Goal: Task Accomplishment & Management: Manage account settings

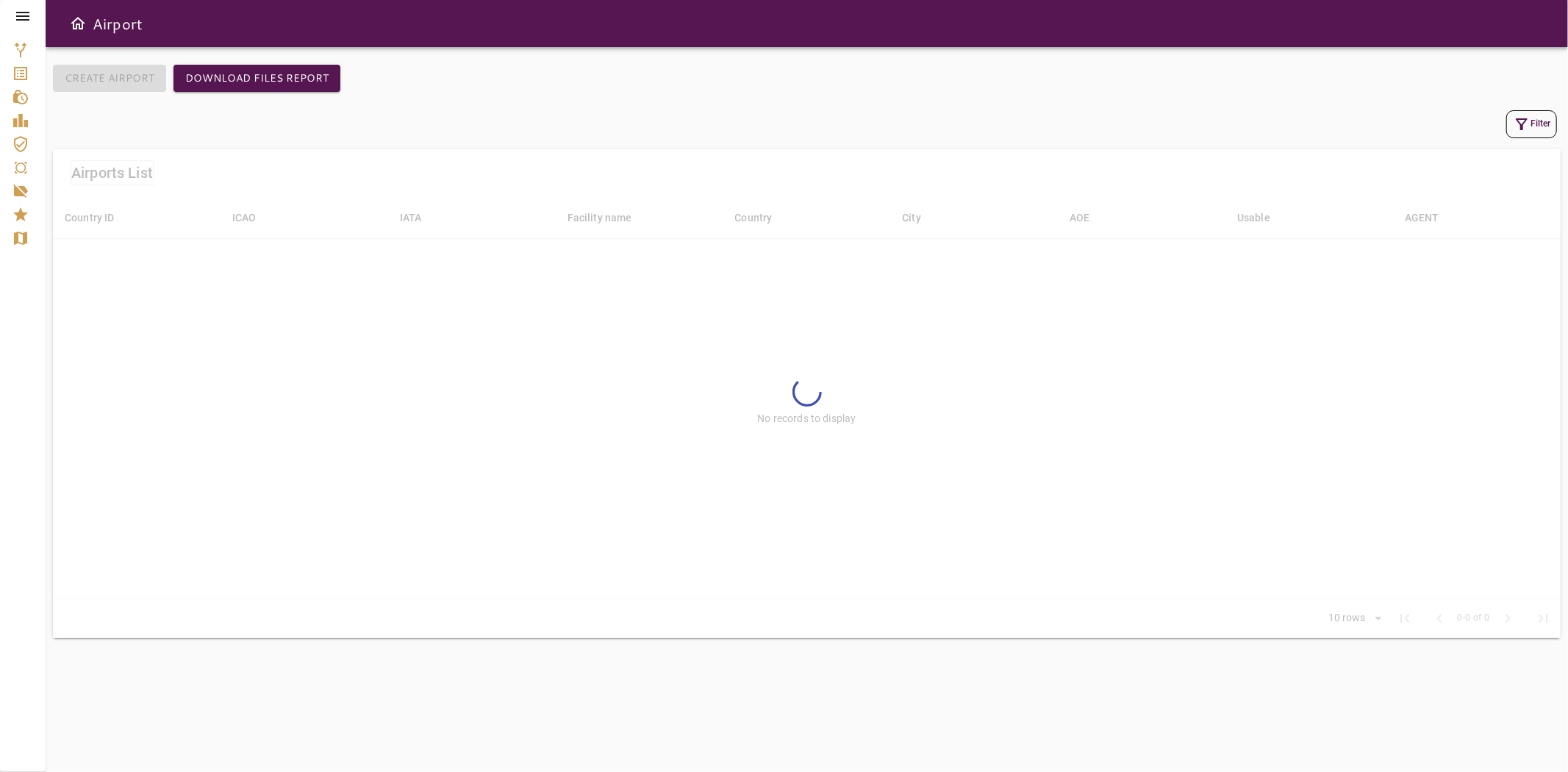
click at [21, 16] on icon at bounding box center [23, 16] width 18 height 18
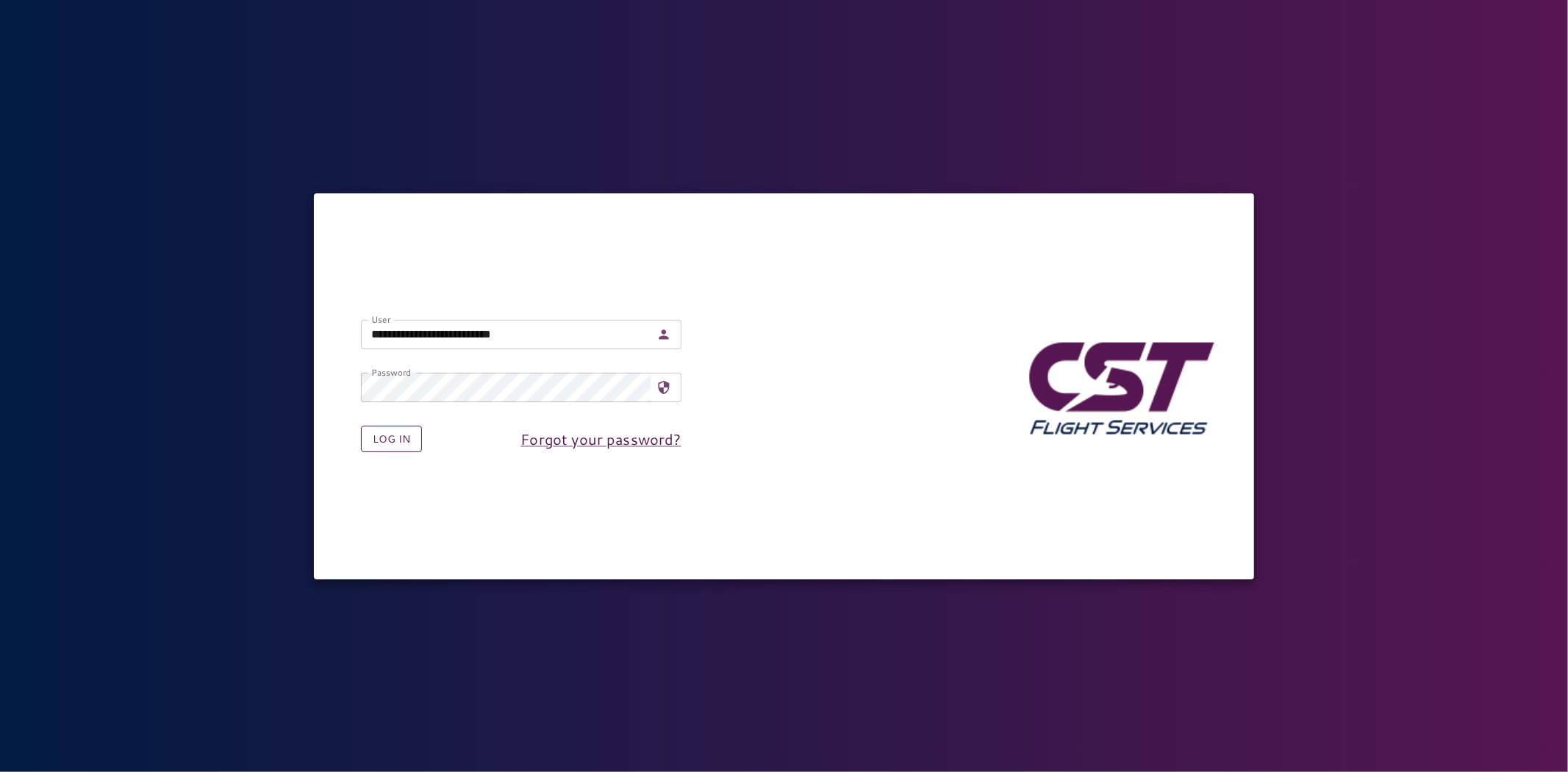
click at [379, 439] on button "Log in" at bounding box center [392, 439] width 61 height 28
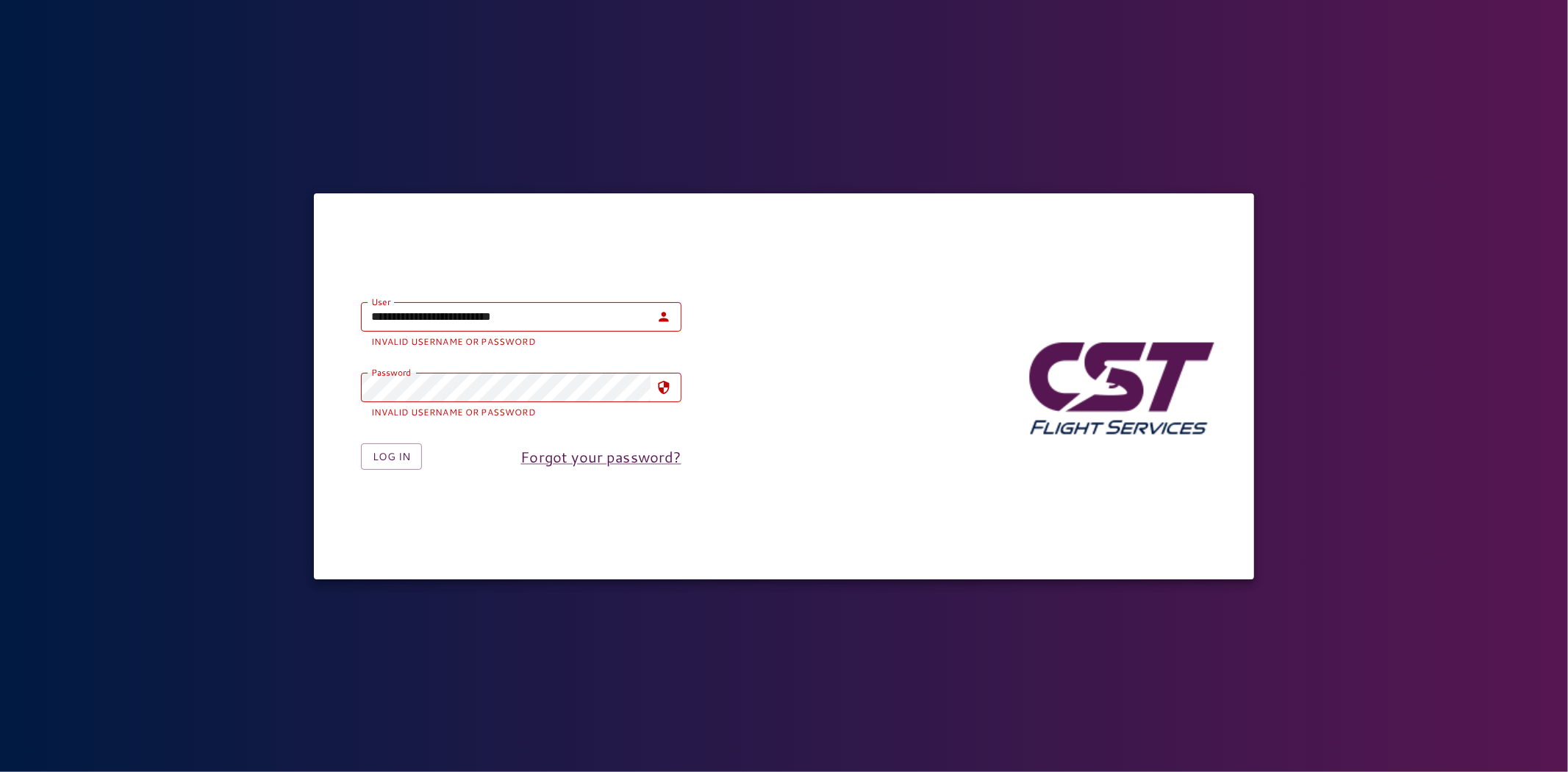
drag, startPoint x: 521, startPoint y: 296, endPoint x: 517, endPoint y: 311, distance: 15.5
click at [521, 296] on div "**********" at bounding box center [509, 314] width 344 height 71
click at [517, 311] on input "**********" at bounding box center [506, 317] width 290 height 30
paste input "**"
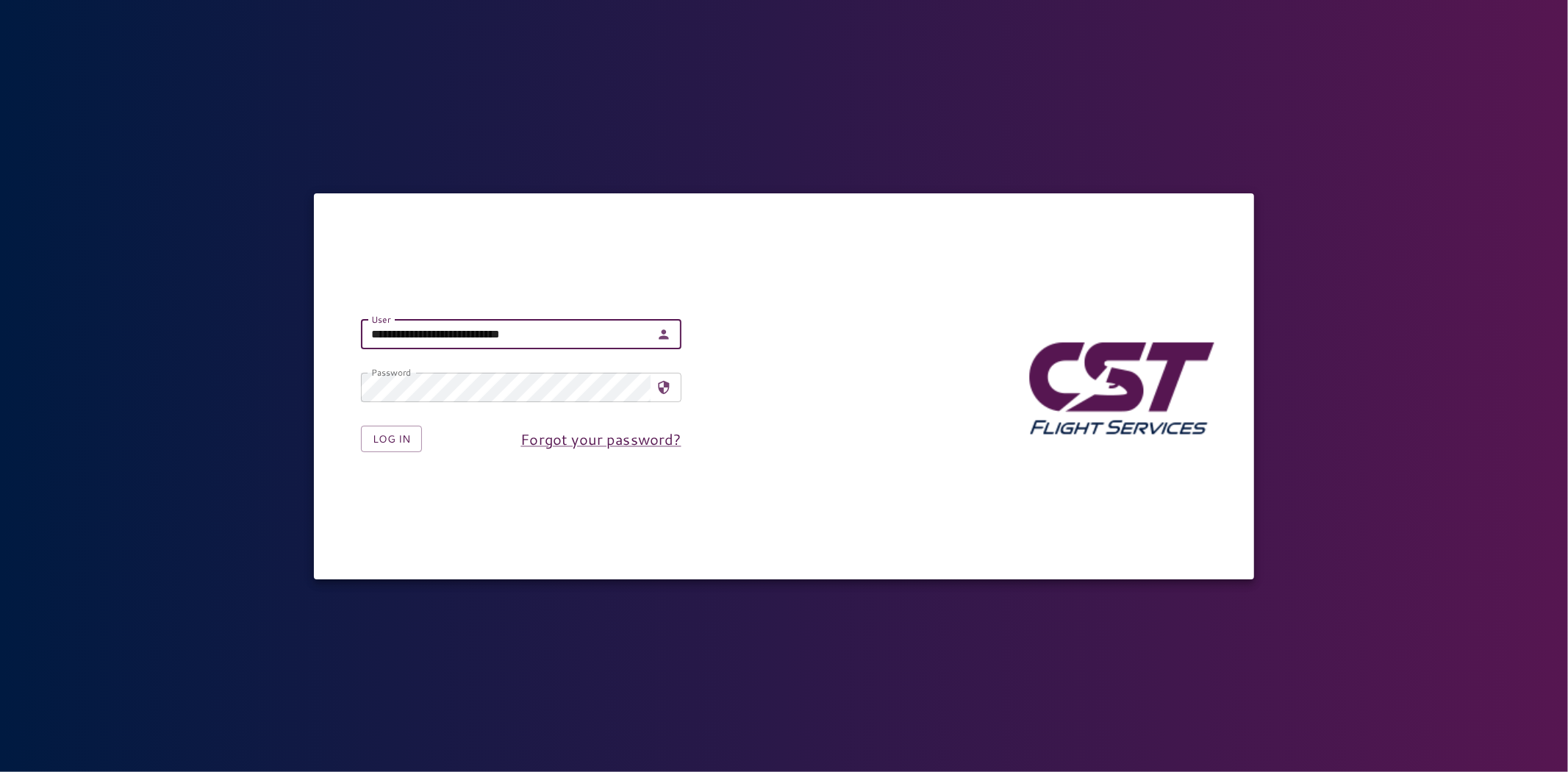
type input "**********"
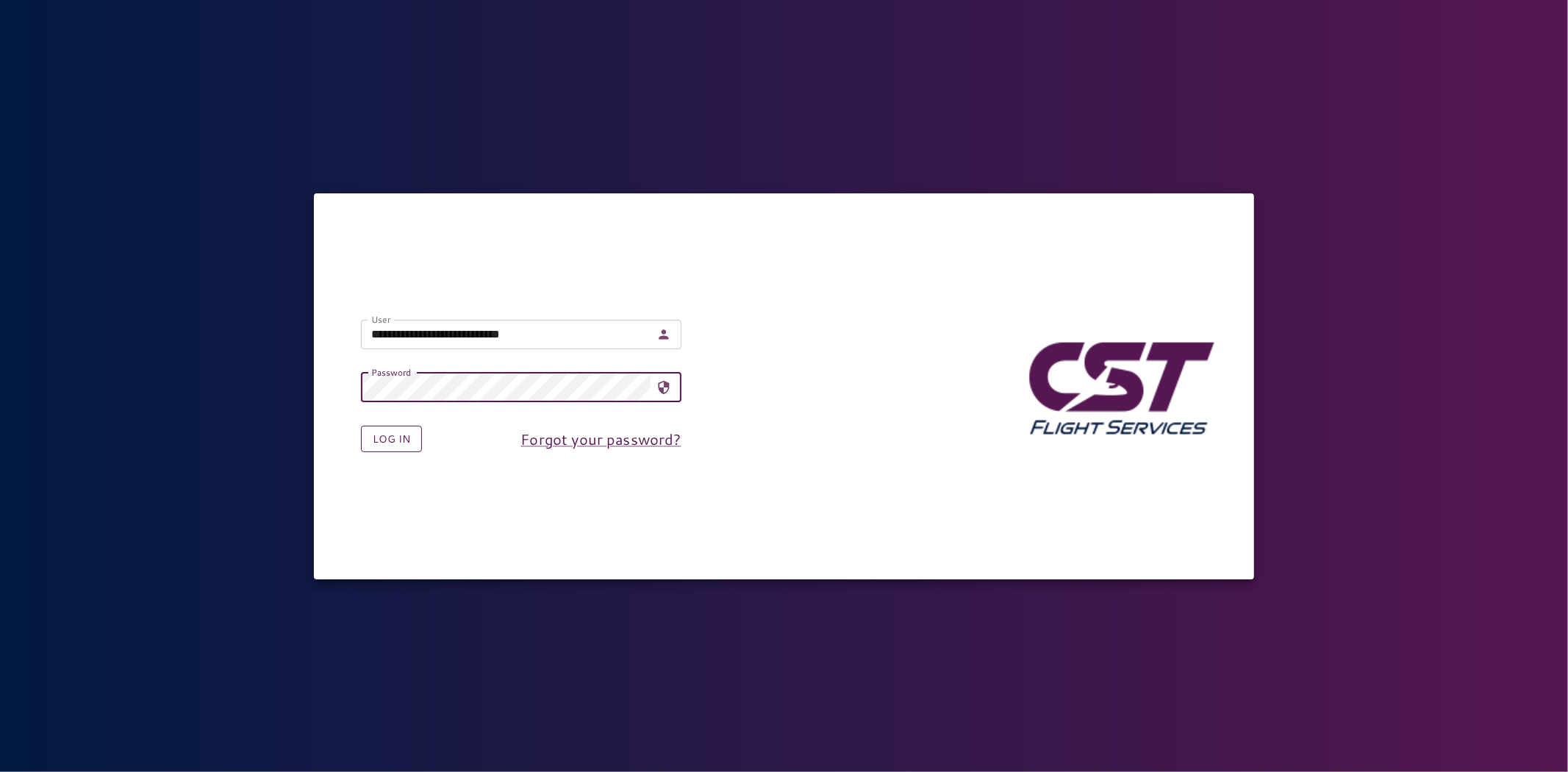
click at [369, 434] on button "Log in" at bounding box center [392, 439] width 61 height 28
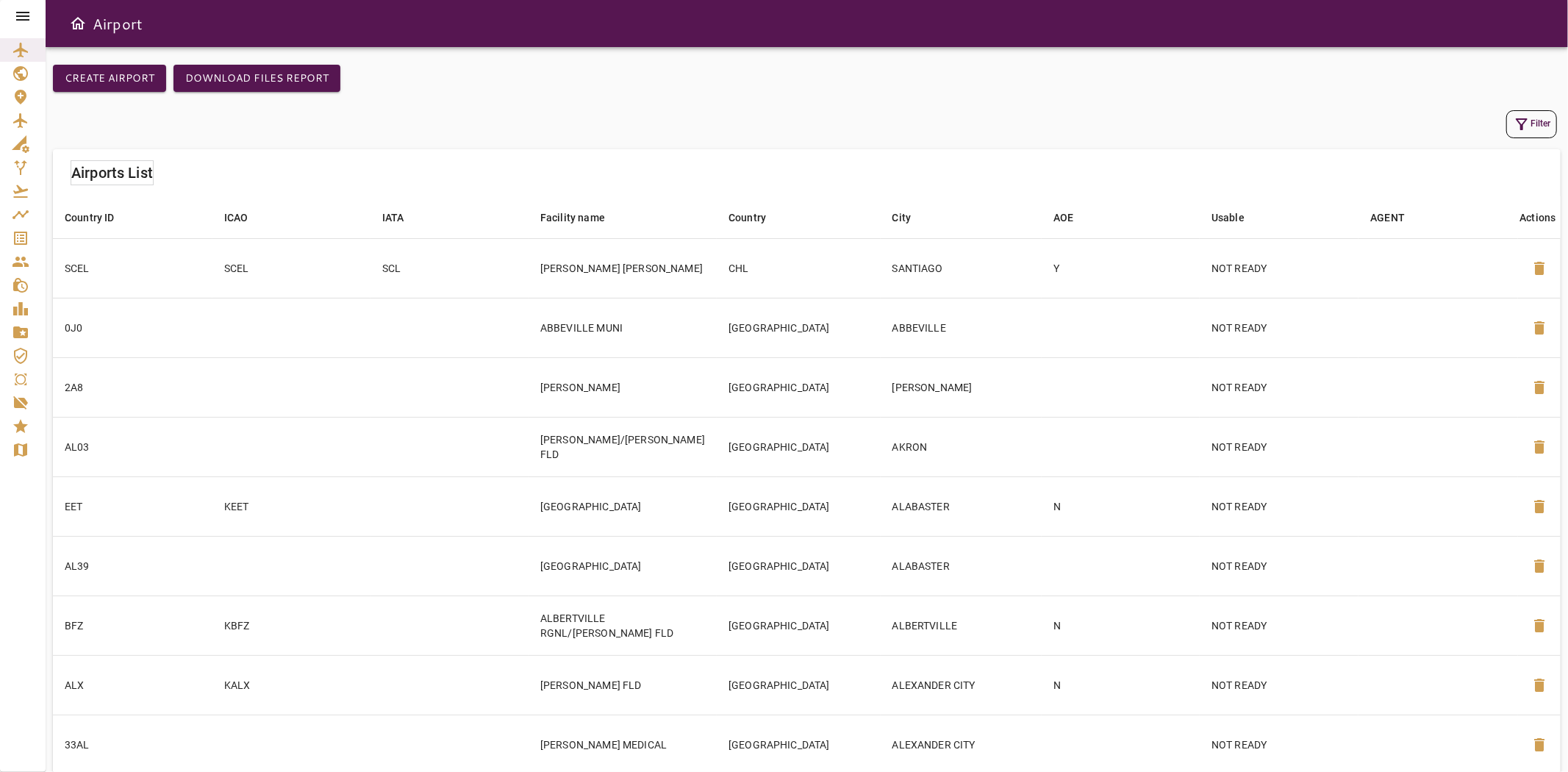
click at [22, 17] on icon at bounding box center [23, 16] width 18 height 18
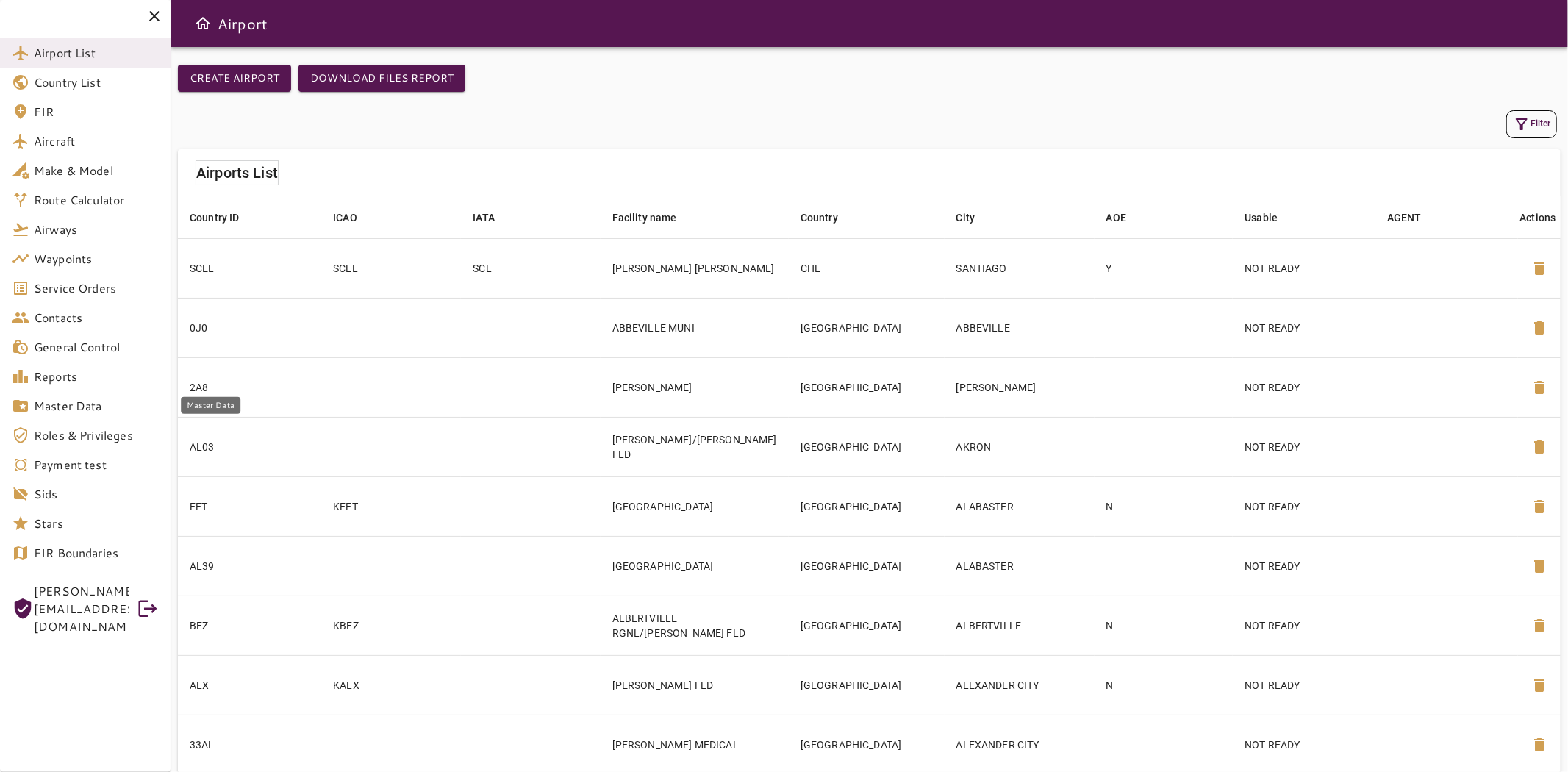
click at [83, 411] on span "Master Data" at bounding box center [96, 406] width 125 height 18
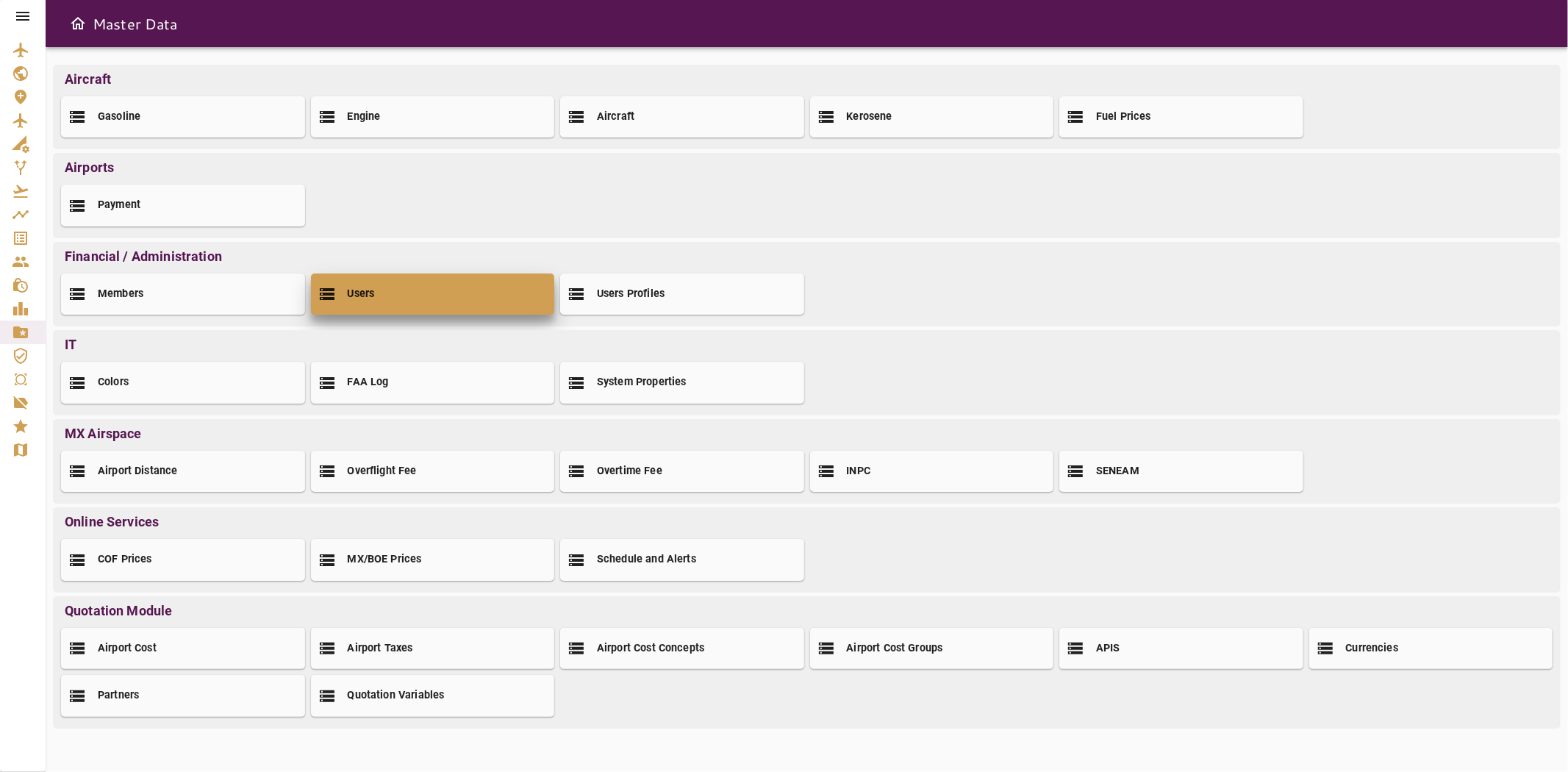
click at [378, 304] on div "Users" at bounding box center [432, 294] width 244 height 41
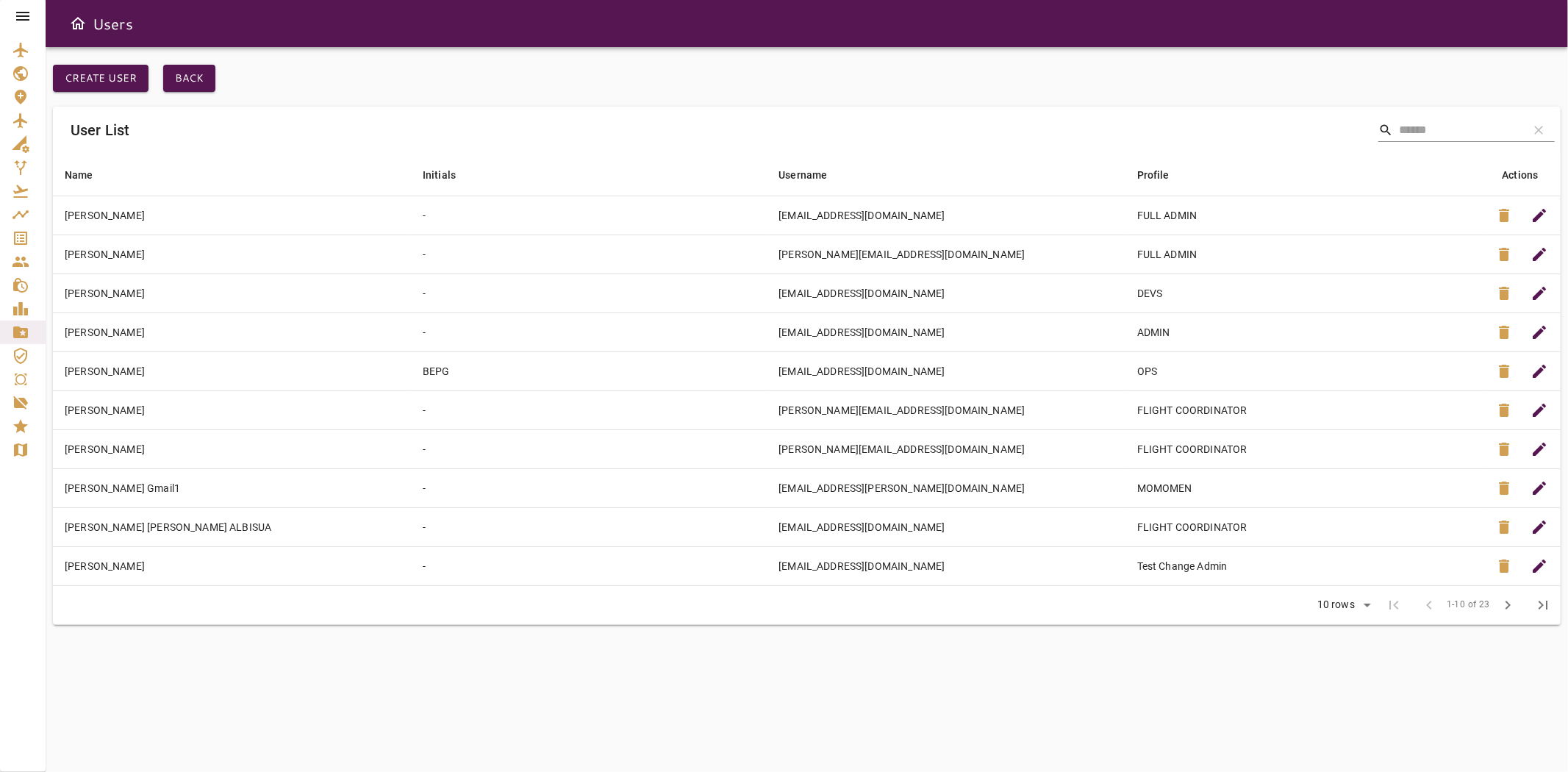
drag, startPoint x: 22, startPoint y: 15, endPoint x: 32, endPoint y: 28, distance: 16.4
click at [23, 16] on icon at bounding box center [23, 16] width 18 height 18
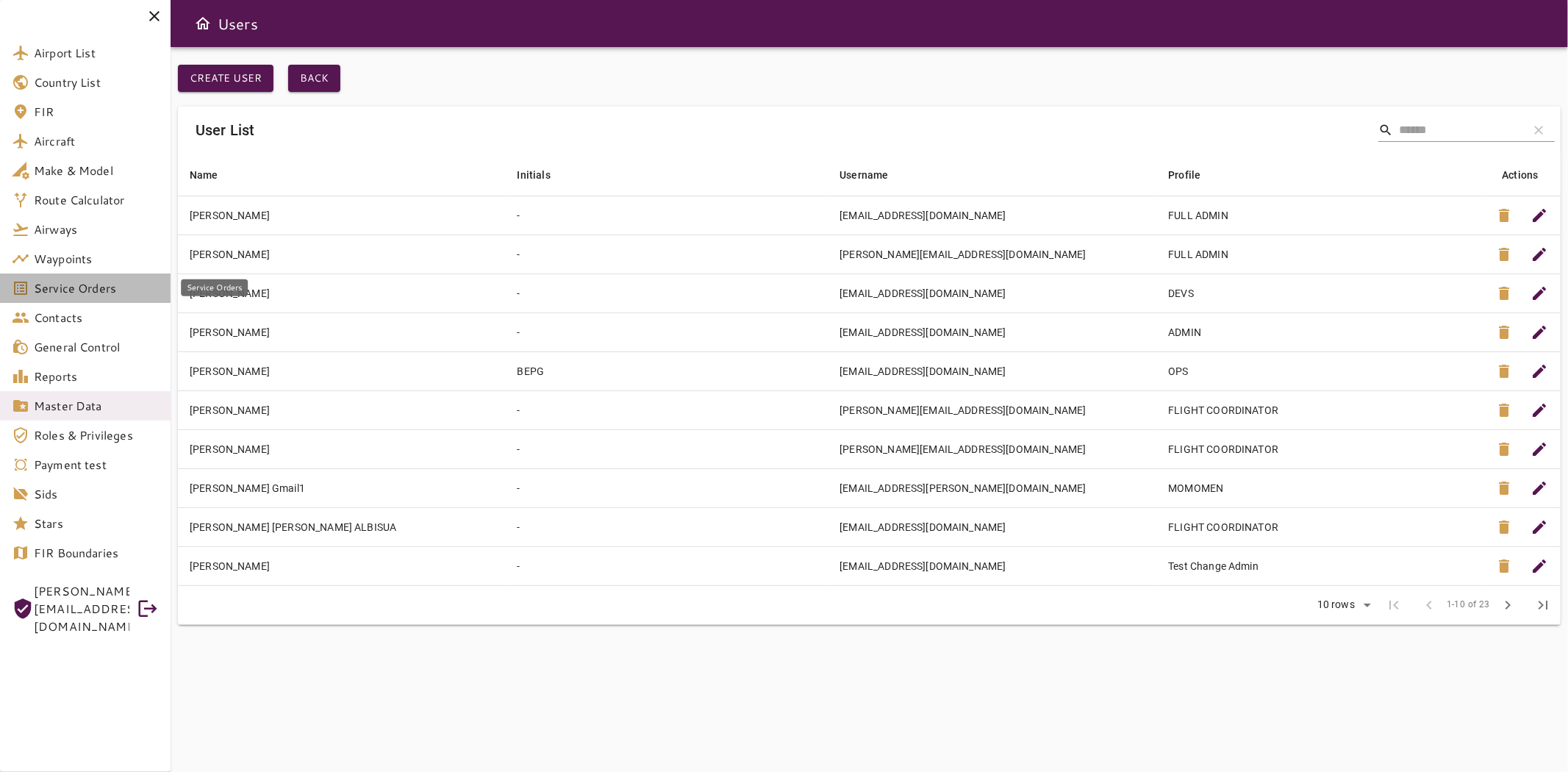
click at [99, 294] on span "Service Orders" at bounding box center [96, 288] width 125 height 18
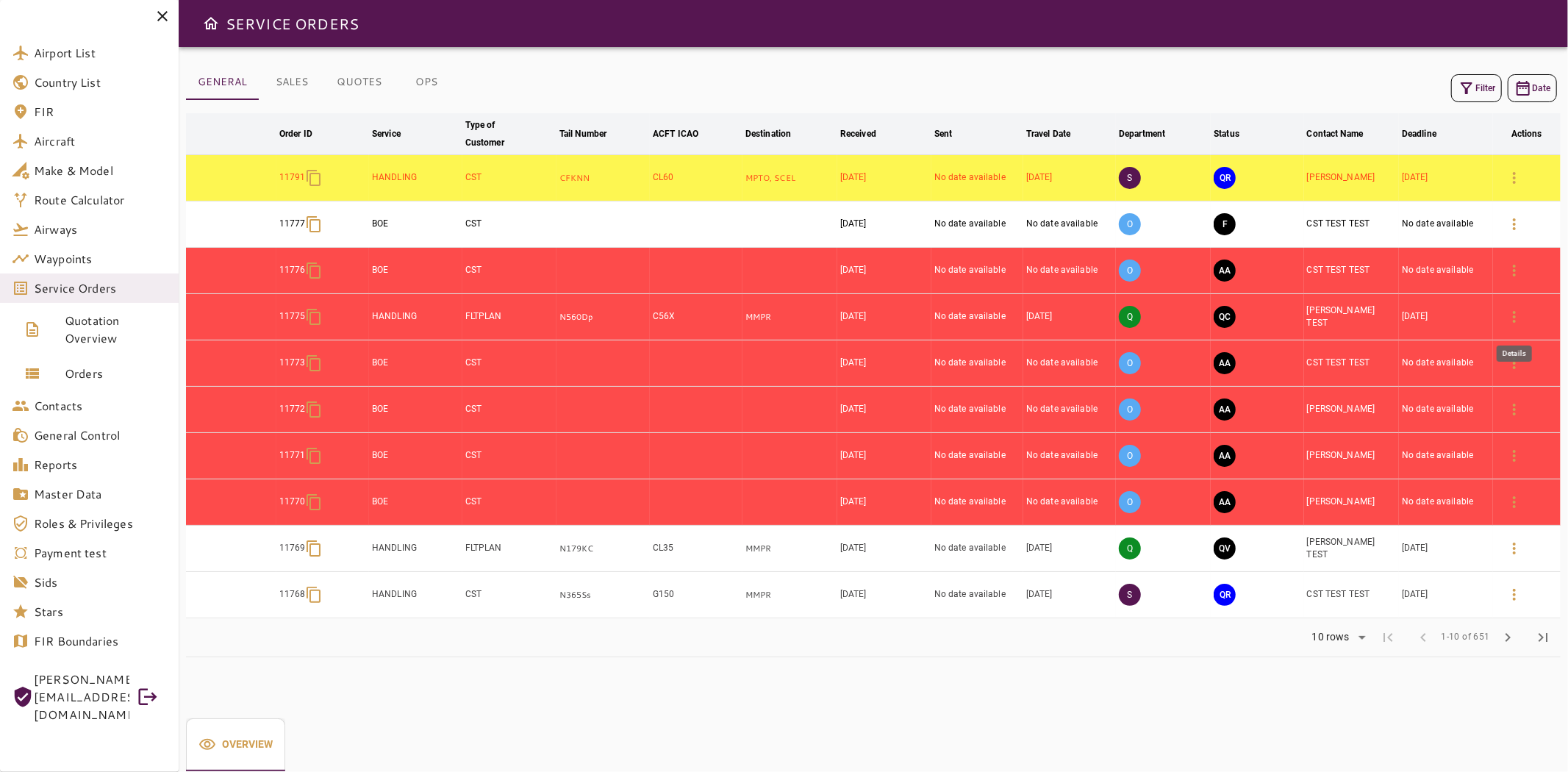
click at [1513, 319] on icon "button" at bounding box center [1515, 317] width 18 height 18
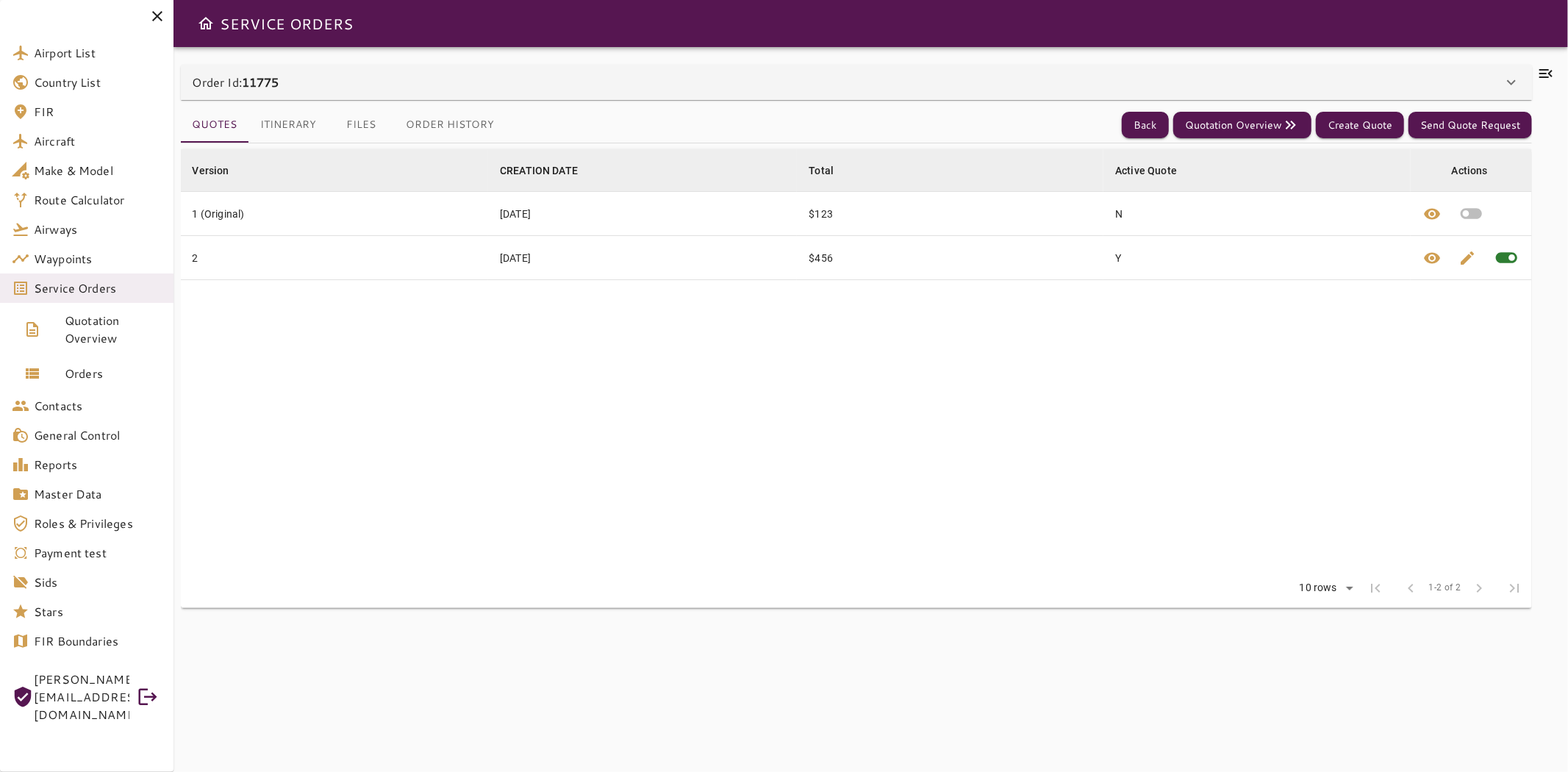
click at [322, 125] on button "Itinerary" at bounding box center [289, 125] width 79 height 36
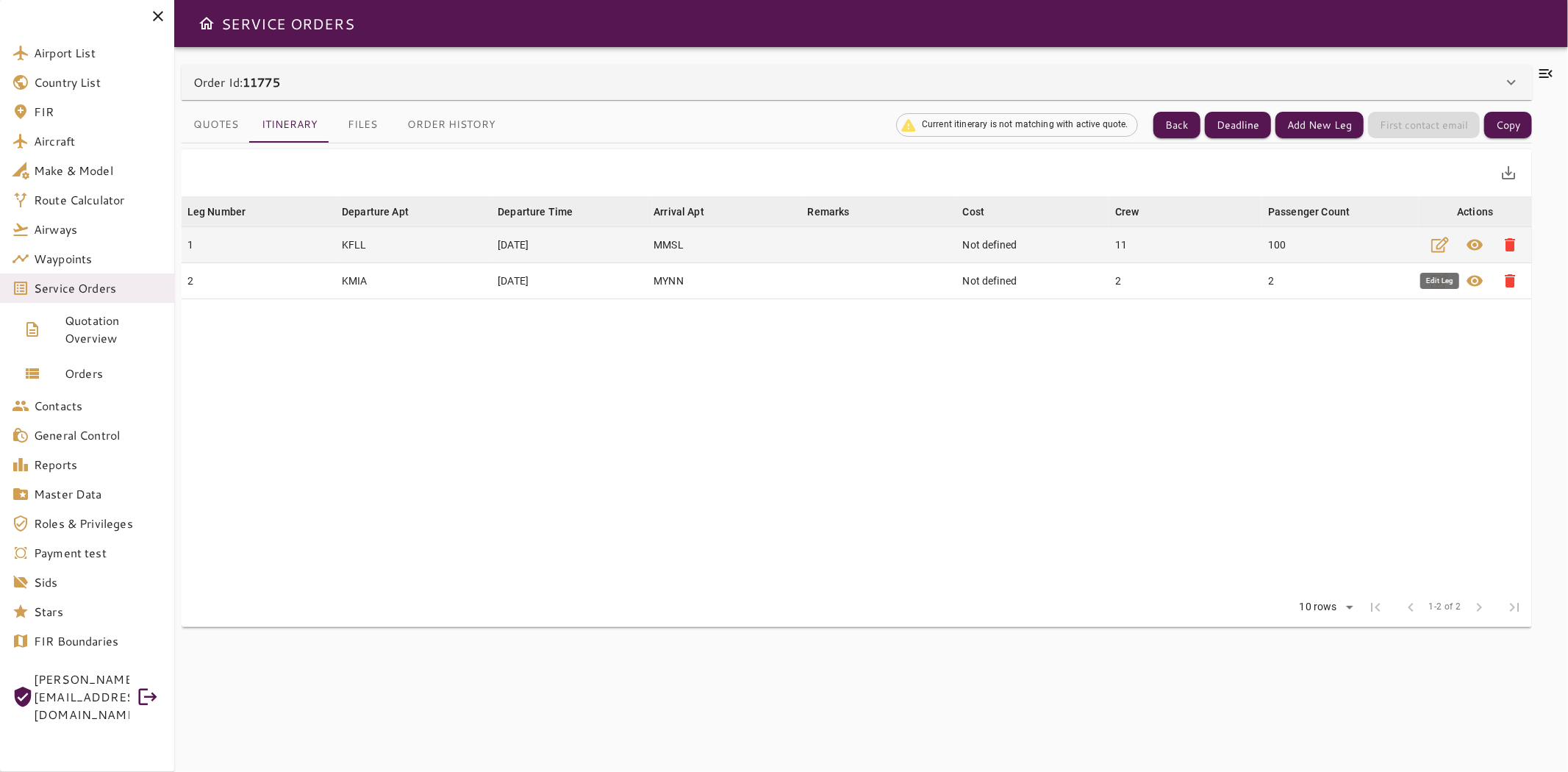
click at [1442, 238] on icon "button" at bounding box center [1441, 245] width 18 height 18
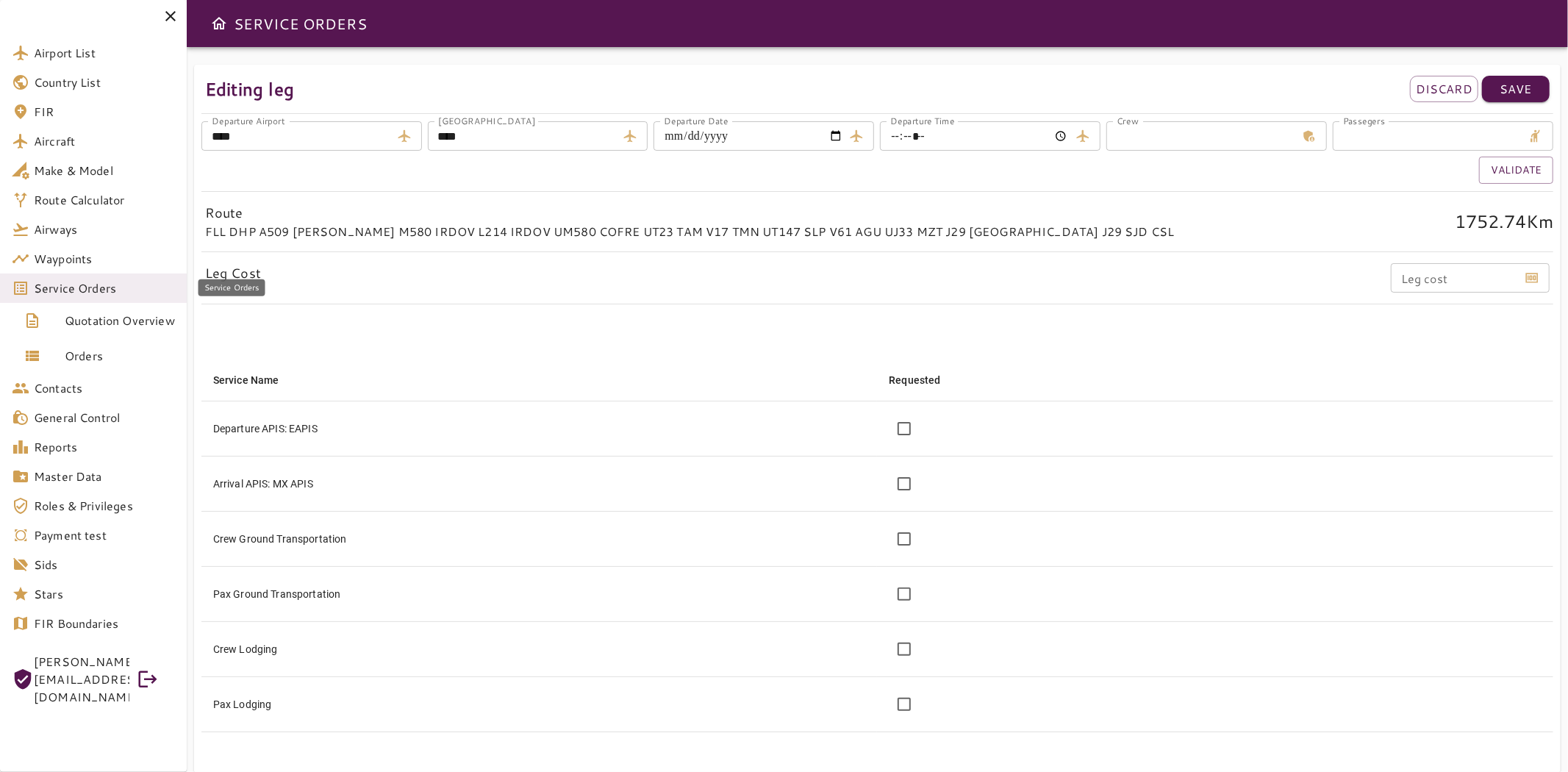
click at [96, 289] on span "Service Orders" at bounding box center [104, 288] width 141 height 18
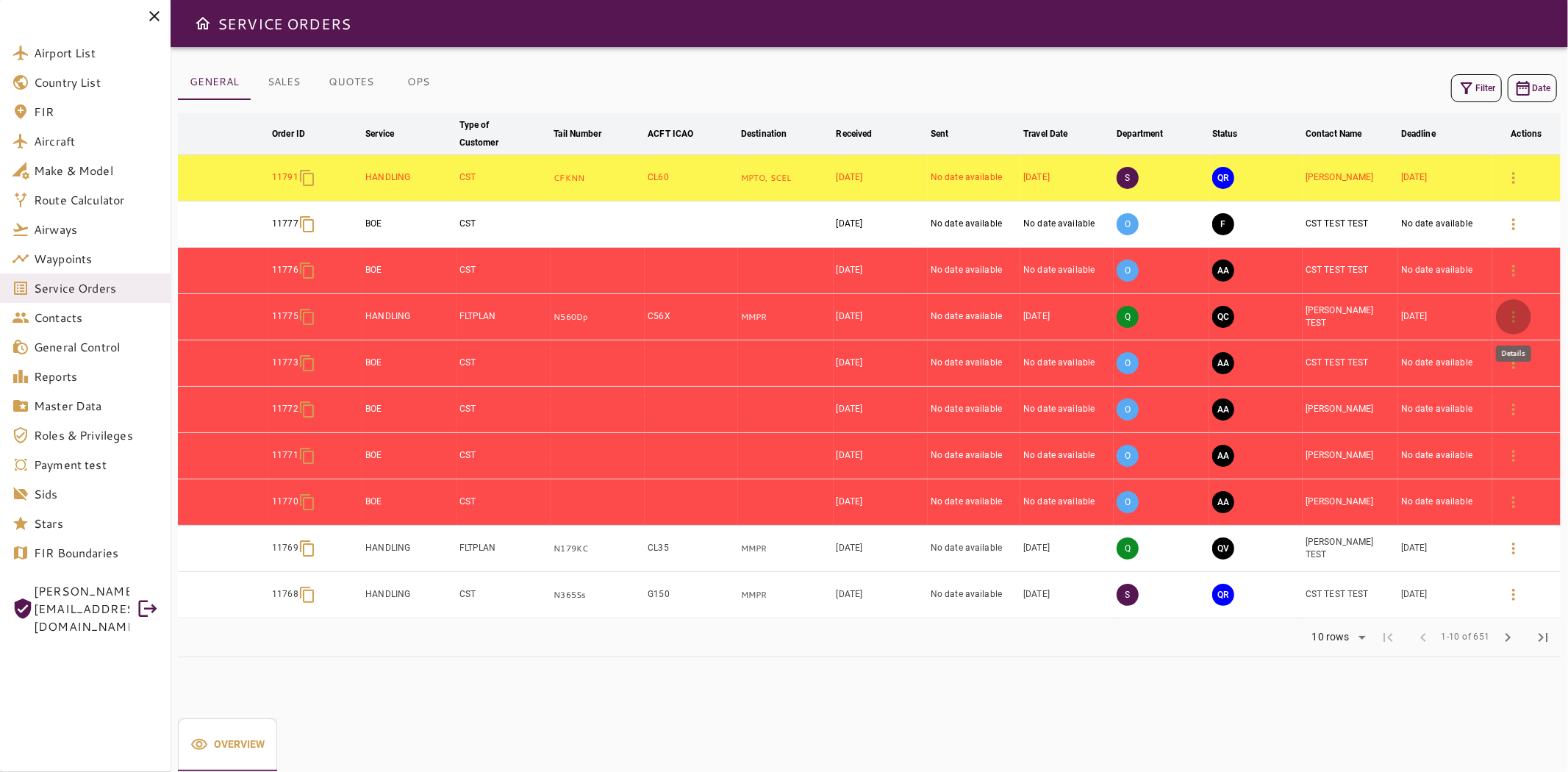
click at [1515, 319] on icon "button" at bounding box center [1514, 317] width 18 height 18
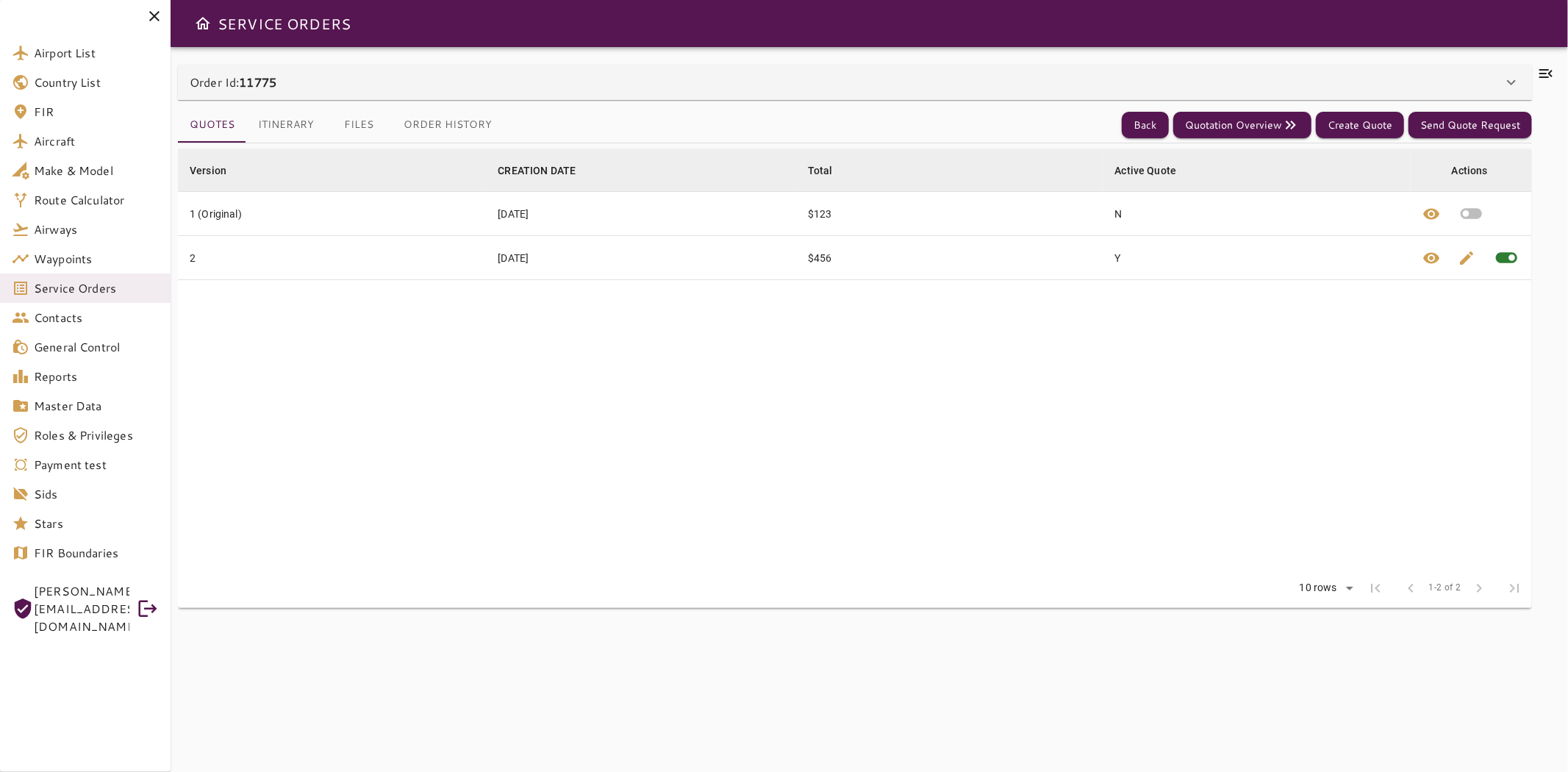
click at [253, 123] on button "Itinerary" at bounding box center [286, 125] width 79 height 36
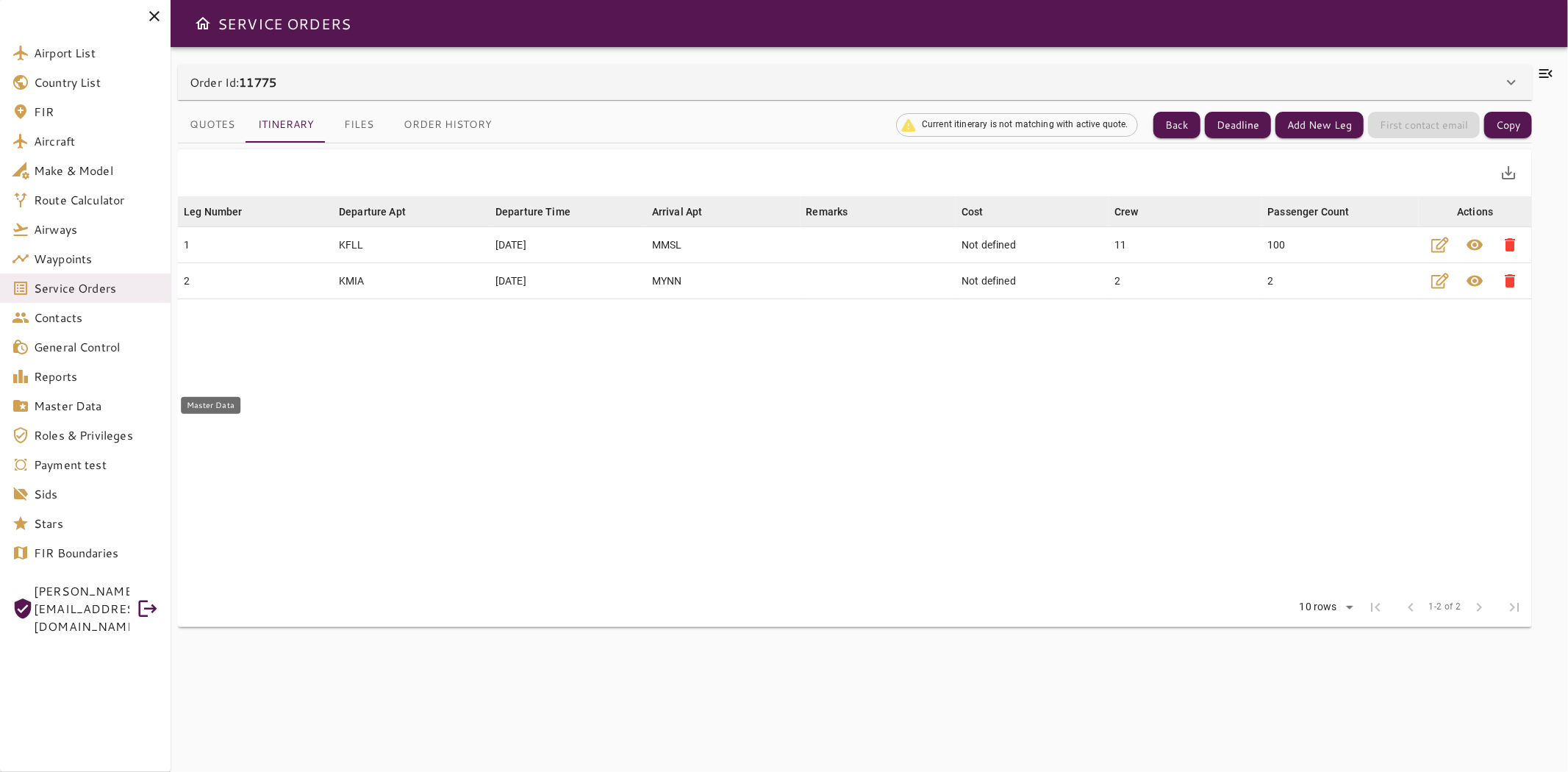
click at [50, 394] on link "Master Data" at bounding box center [85, 406] width 171 height 30
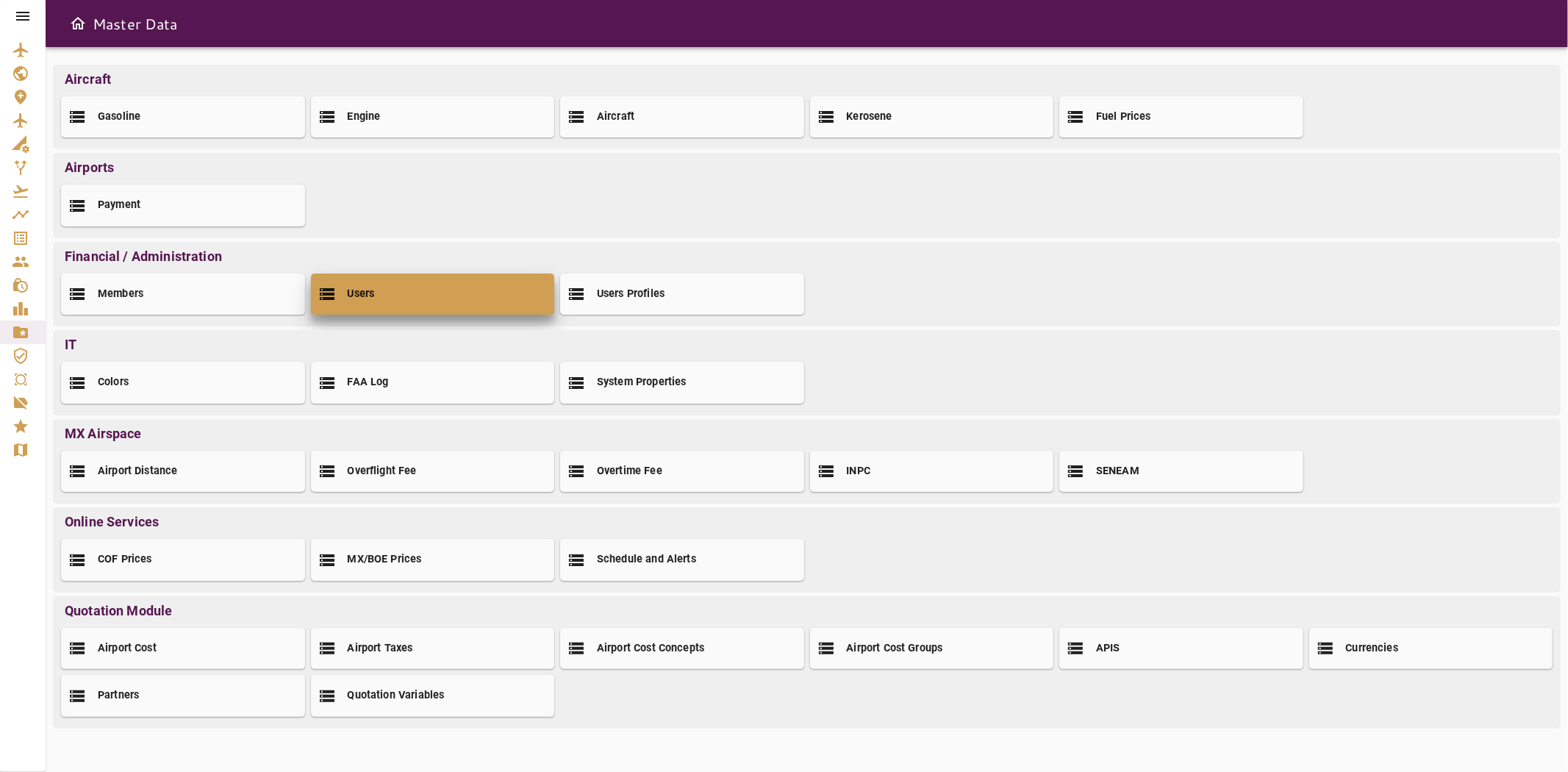
click at [371, 274] on div "Users" at bounding box center [432, 294] width 244 height 41
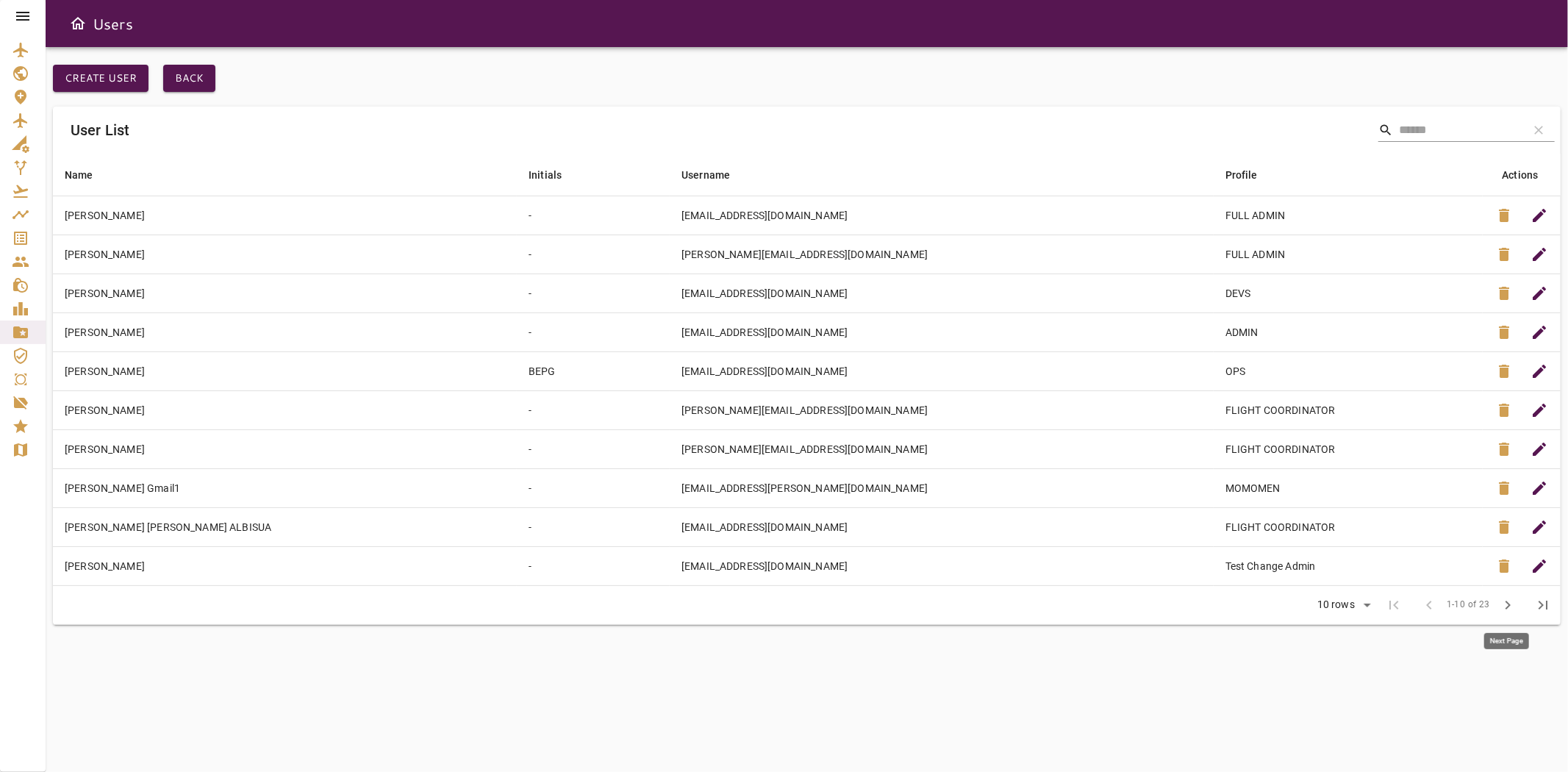
click at [1493, 610] on button "chevron_right" at bounding box center [1508, 605] width 36 height 36
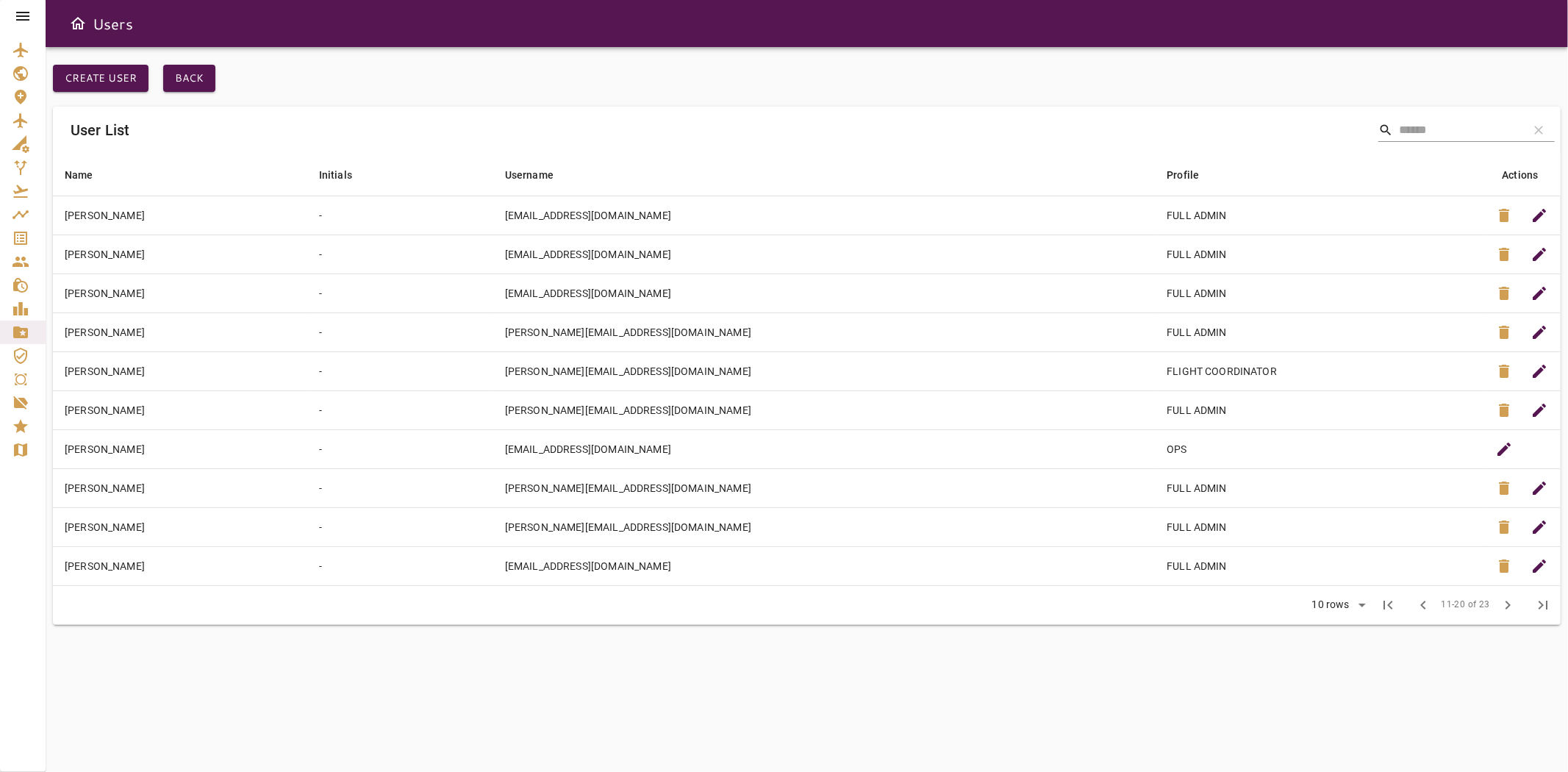
click at [1490, 601] on span "chevron_right" at bounding box center [1508, 605] width 36 height 36
click at [1502, 605] on span "chevron_right" at bounding box center [1508, 605] width 18 height 18
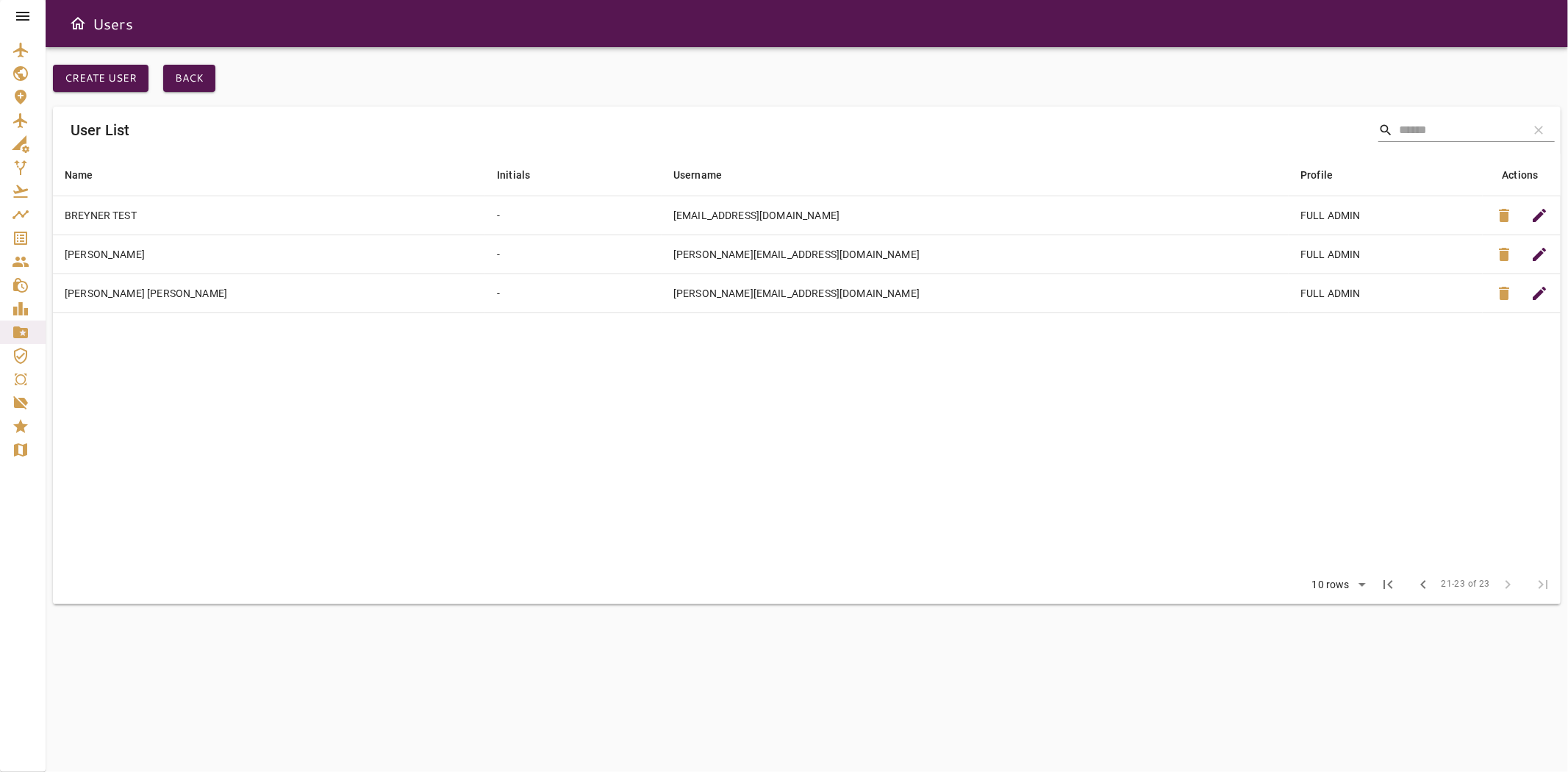
click at [1423, 588] on span "chevron_left" at bounding box center [1424, 584] width 18 height 18
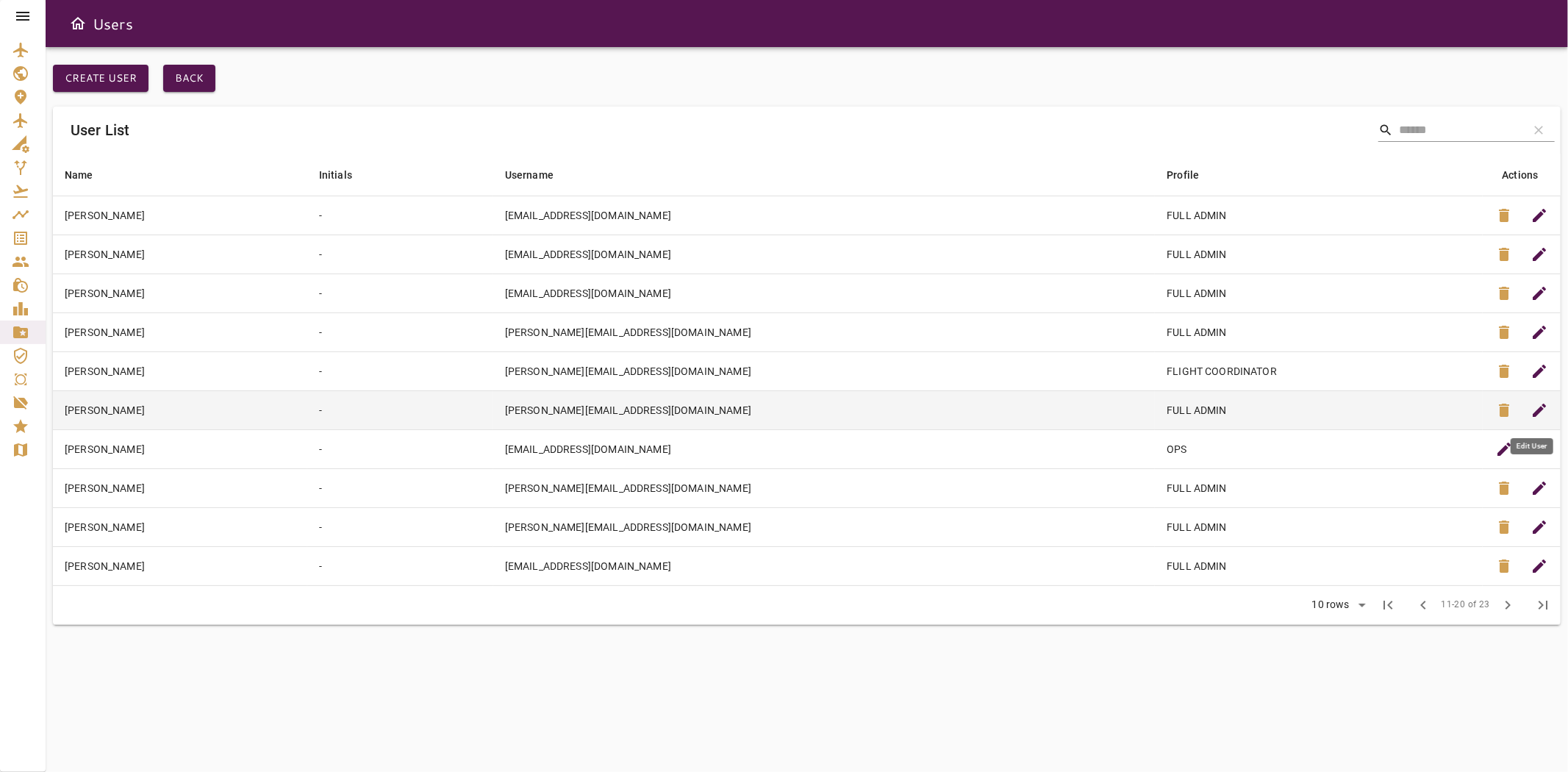
click at [1540, 411] on span "edit" at bounding box center [1539, 411] width 18 height 18
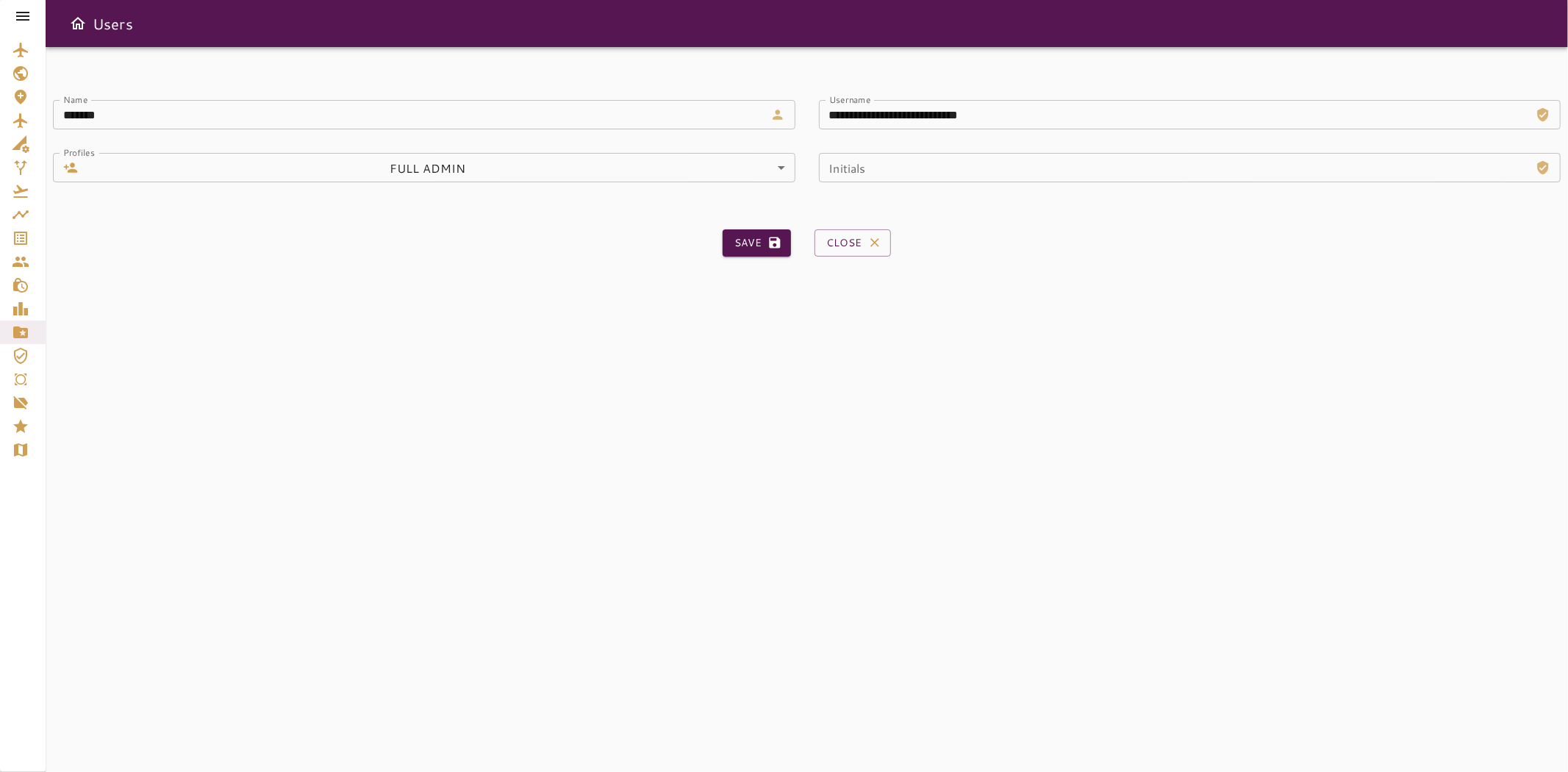
click at [460, 163] on body "**********" at bounding box center [784, 386] width 1568 height 772
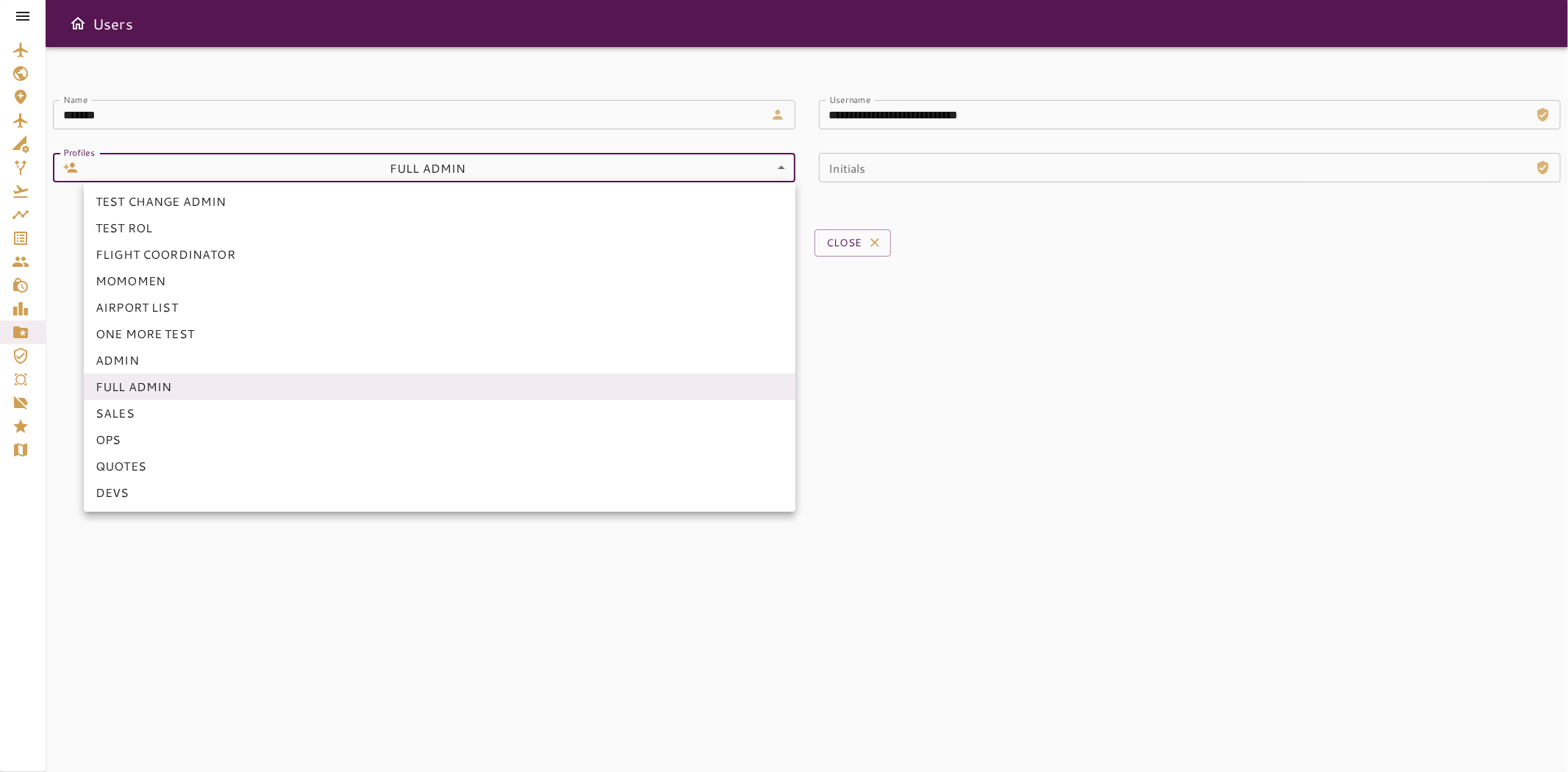
click at [357, 245] on li "FLIGHT COORDINATOR" at bounding box center [439, 254] width 711 height 27
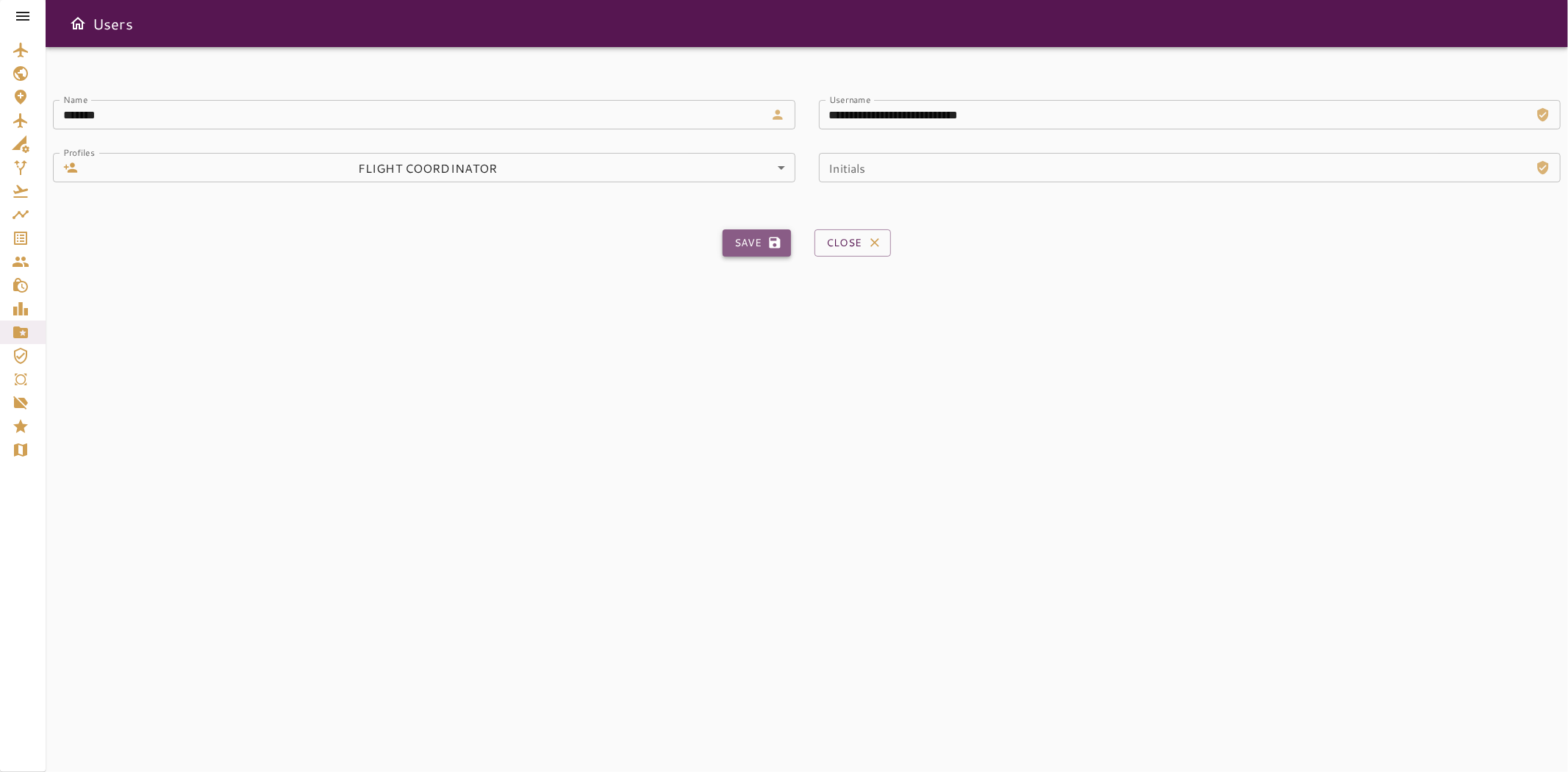
click at [733, 249] on button "Save" at bounding box center [756, 243] width 68 height 28
type input "**"
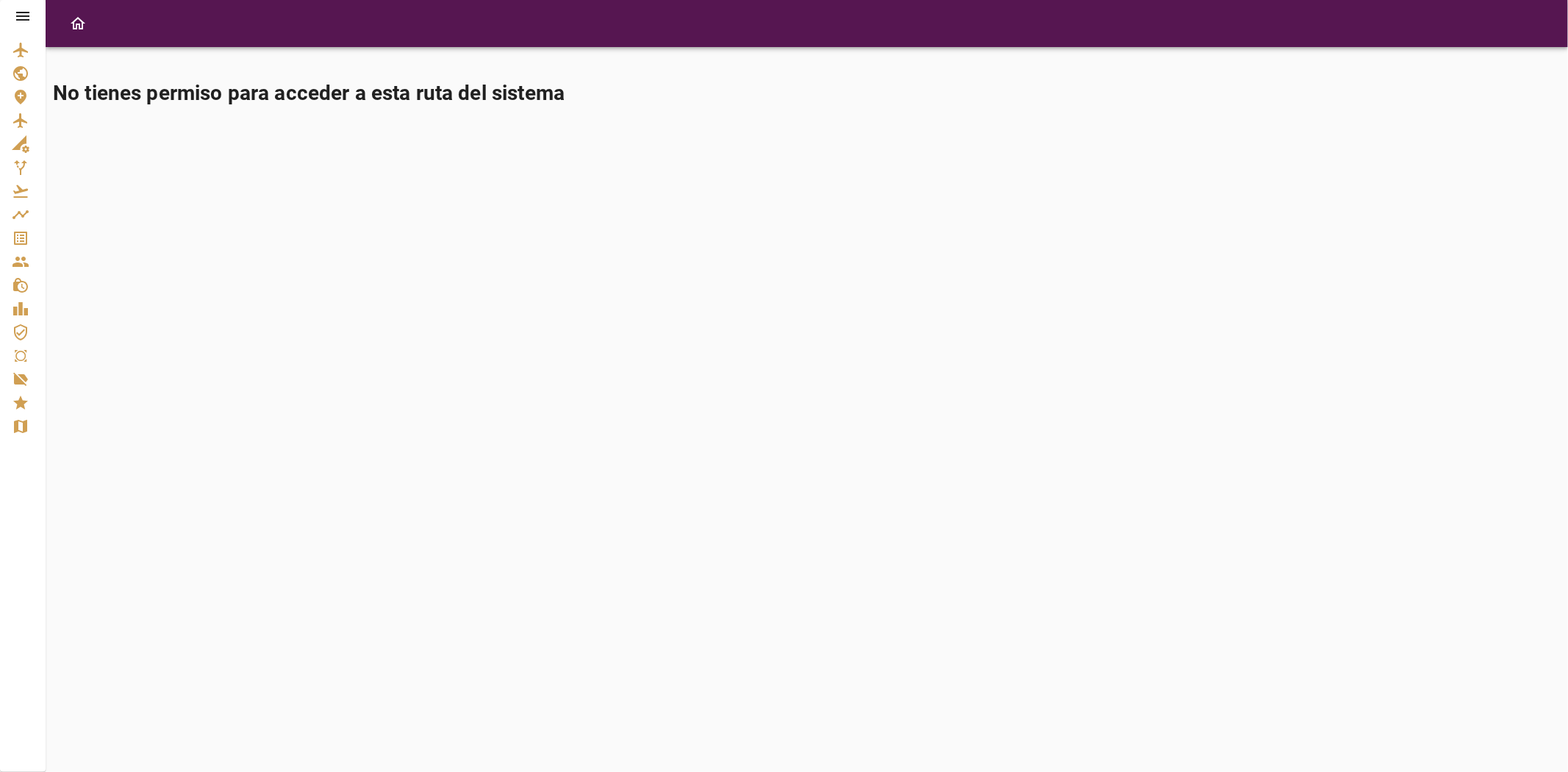
click at [25, 12] on icon at bounding box center [22, 16] width 13 height 9
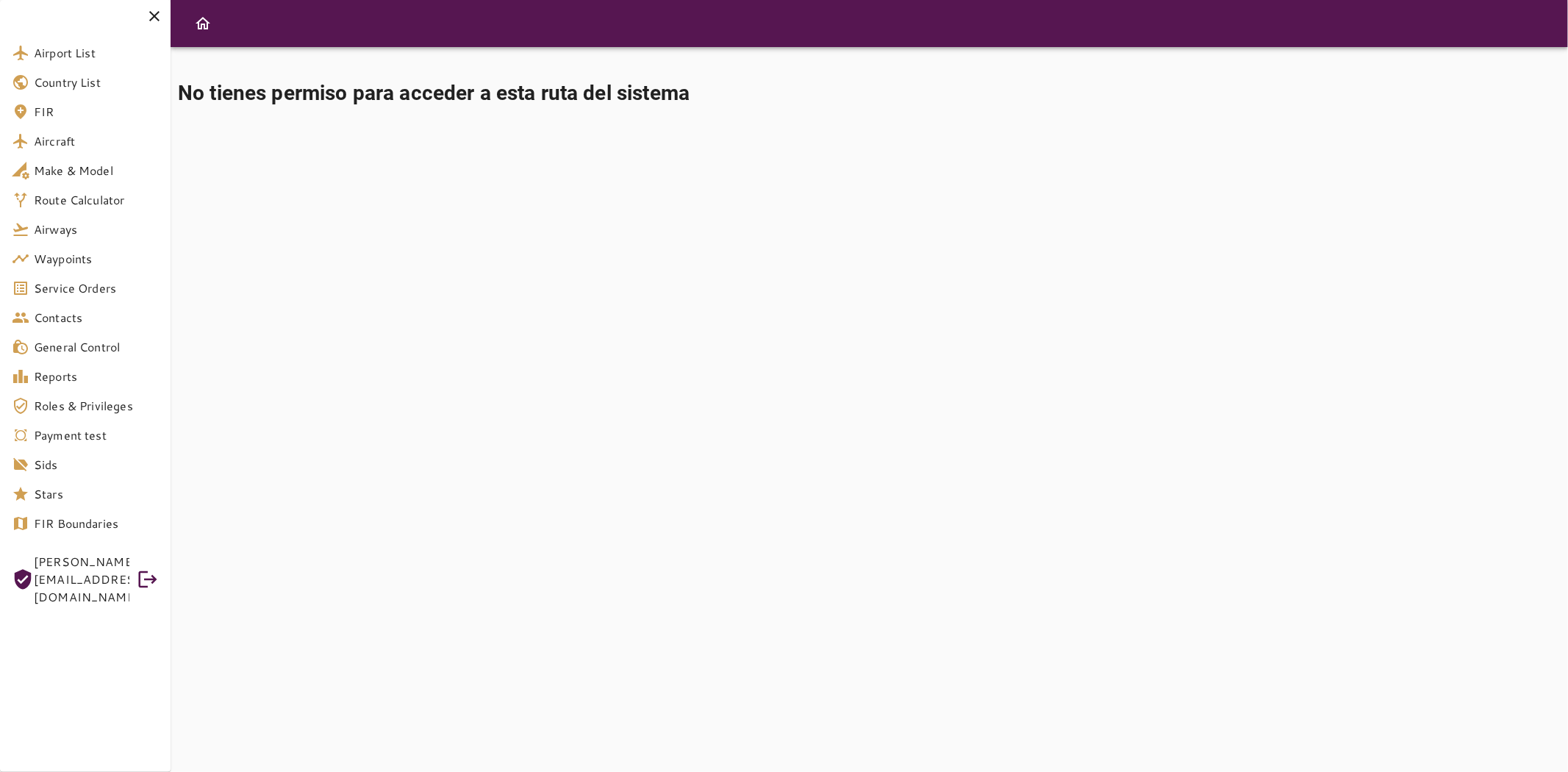
click at [59, 297] on link "Service Orders" at bounding box center [85, 288] width 171 height 30
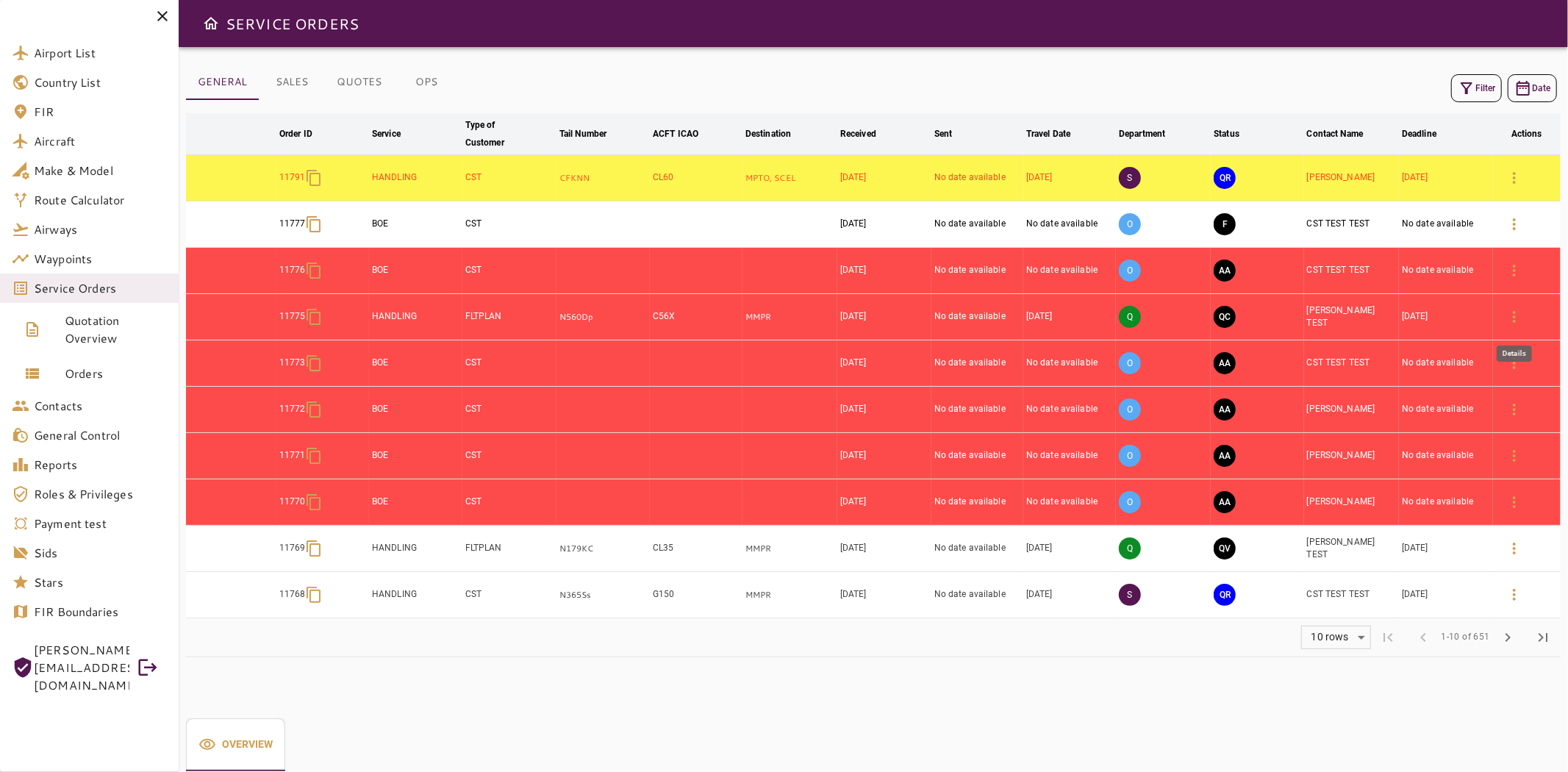
click at [1500, 315] on button "button" at bounding box center [1515, 317] width 36 height 36
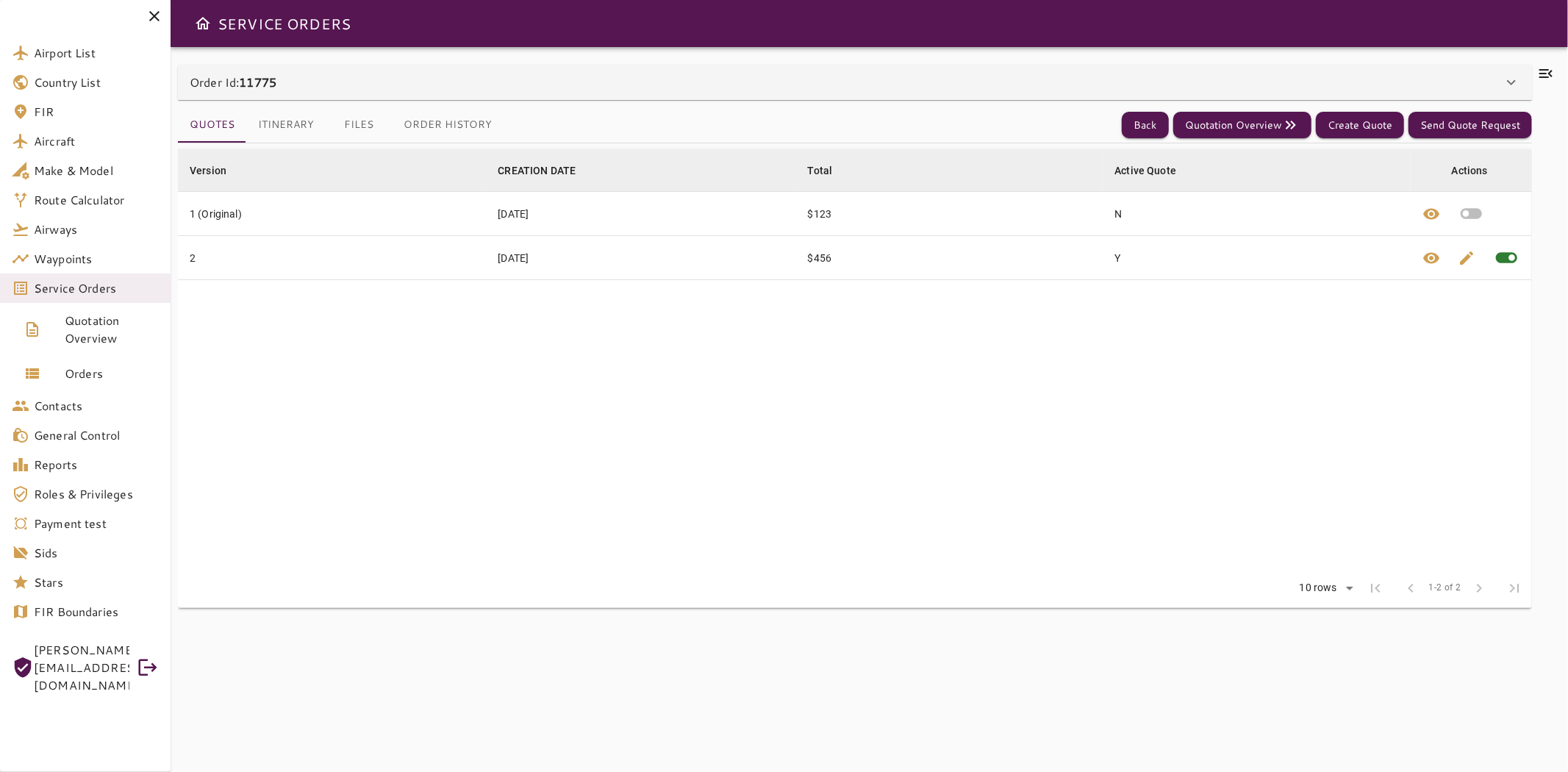
click at [287, 125] on button "Itinerary" at bounding box center [286, 125] width 79 height 36
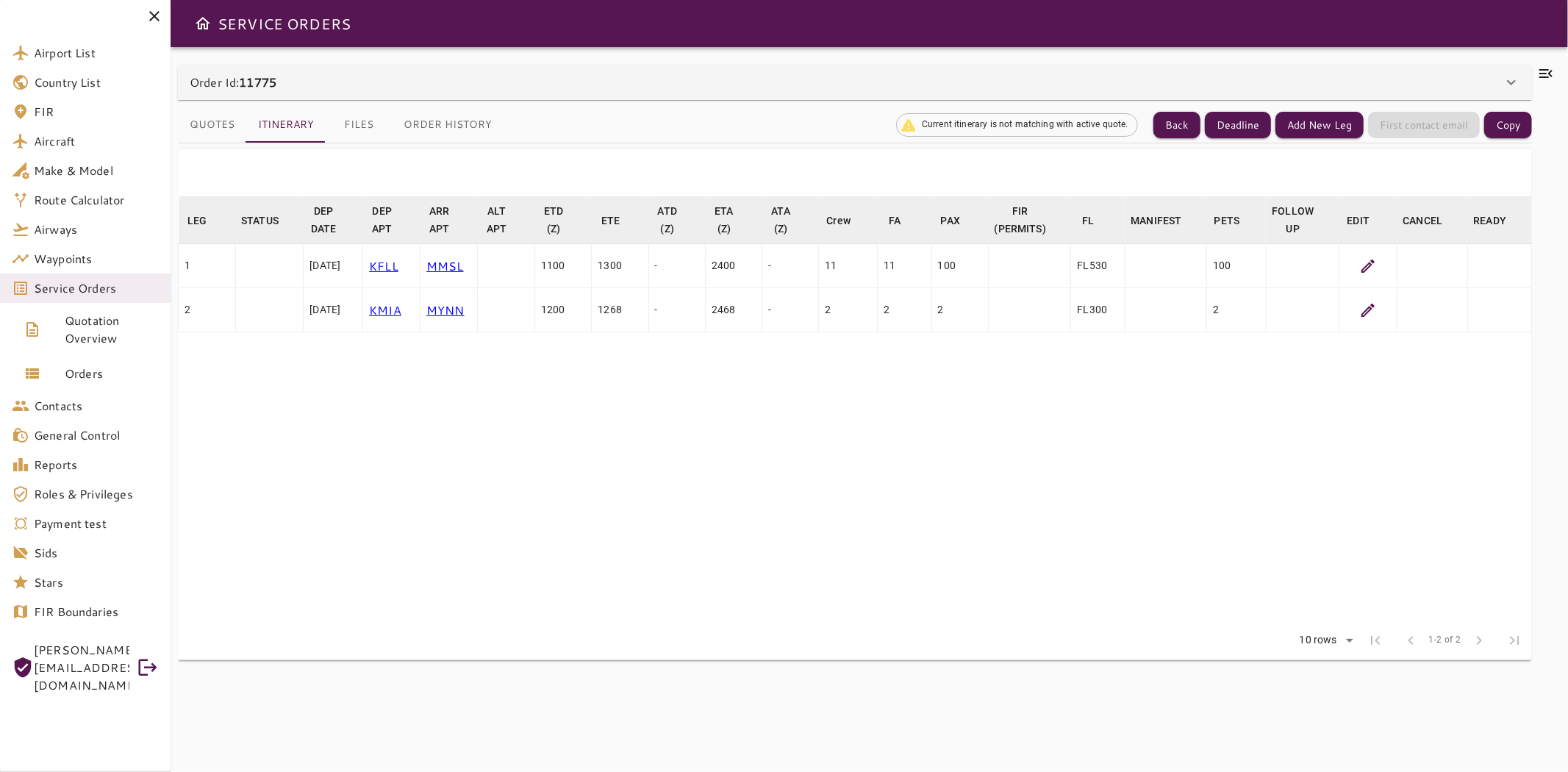
click at [1372, 270] on icon at bounding box center [1369, 267] width 18 height 18
